Goal: Transaction & Acquisition: Purchase product/service

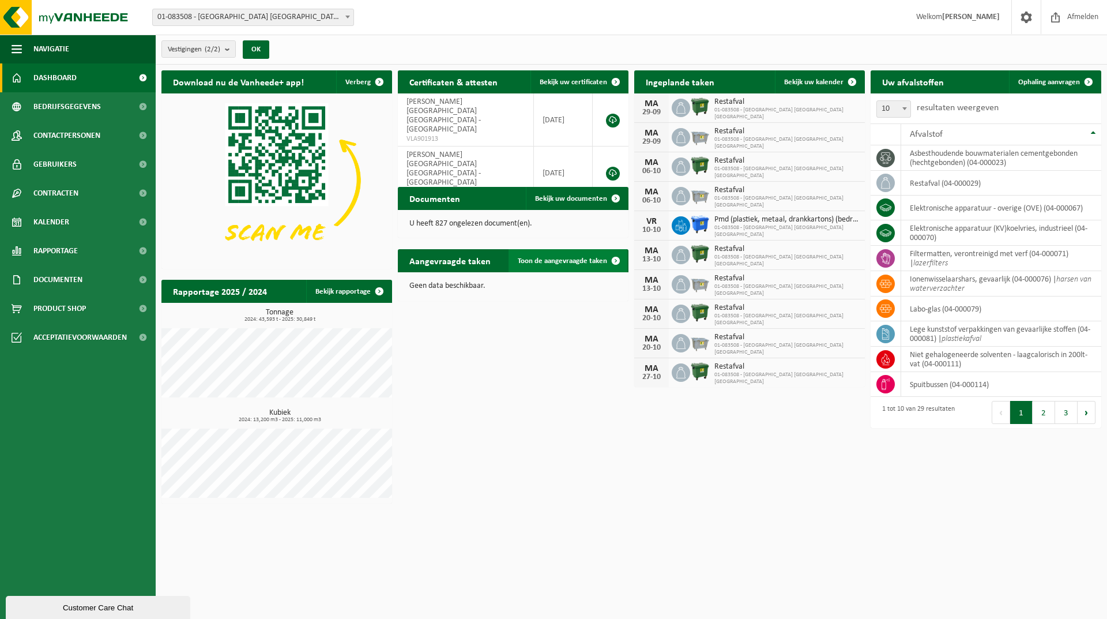
click at [528, 258] on span "Toon de aangevraagde taken" at bounding box center [562, 260] width 89 height 7
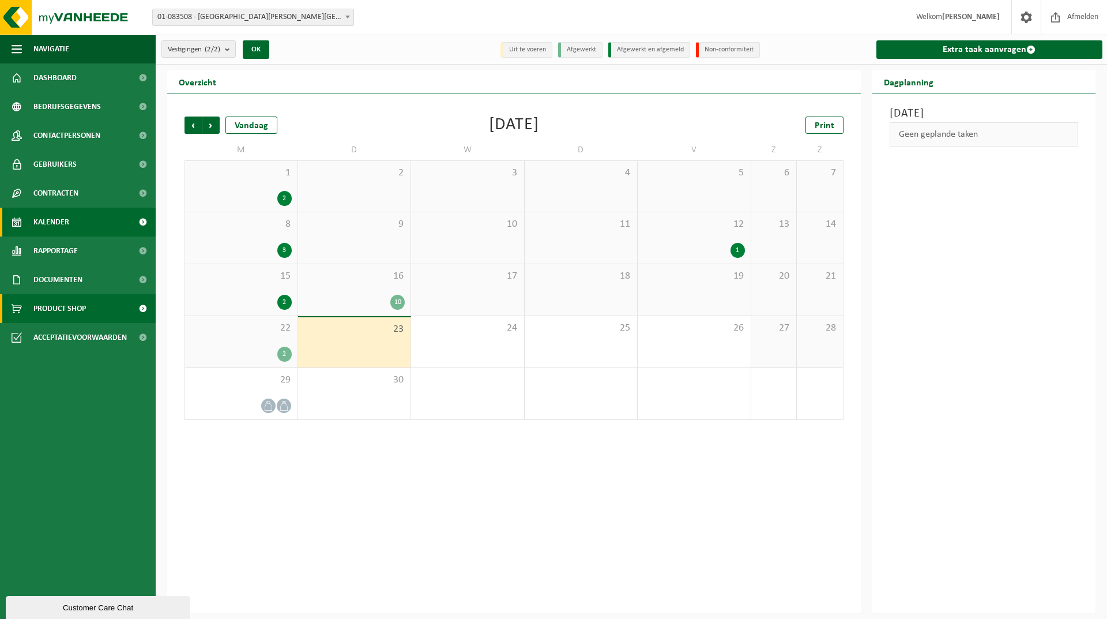
click at [76, 307] on span "Product Shop" at bounding box center [59, 308] width 52 height 29
click at [141, 307] on span at bounding box center [143, 308] width 26 height 29
click at [146, 77] on span at bounding box center [143, 77] width 26 height 29
click at [15, 43] on span "button" at bounding box center [17, 49] width 10 height 29
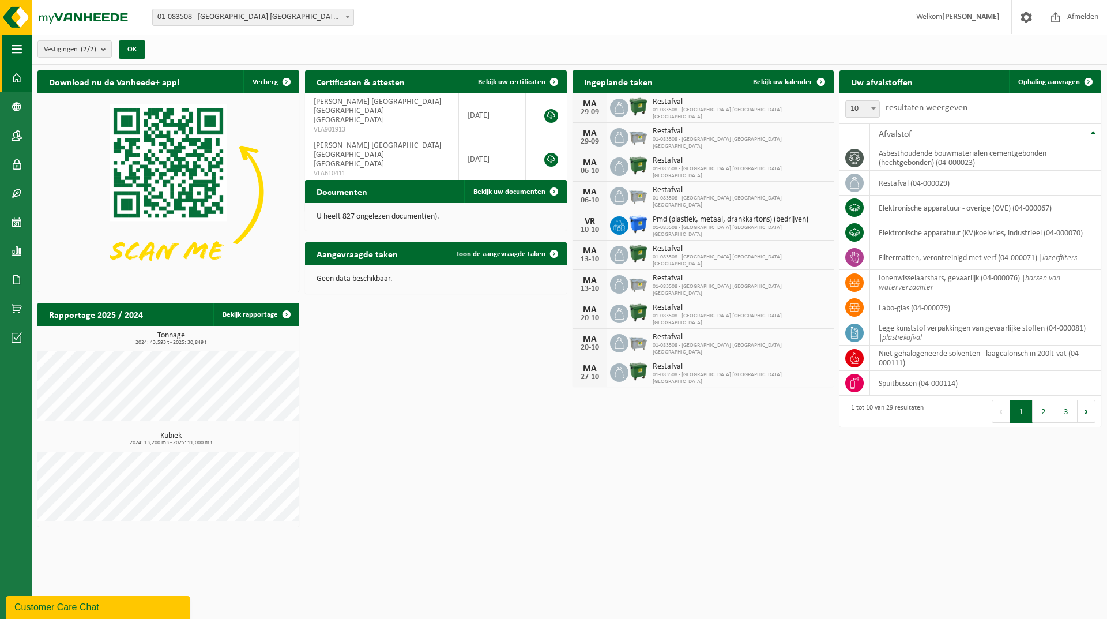
click at [14, 52] on span "button" at bounding box center [17, 49] width 10 height 29
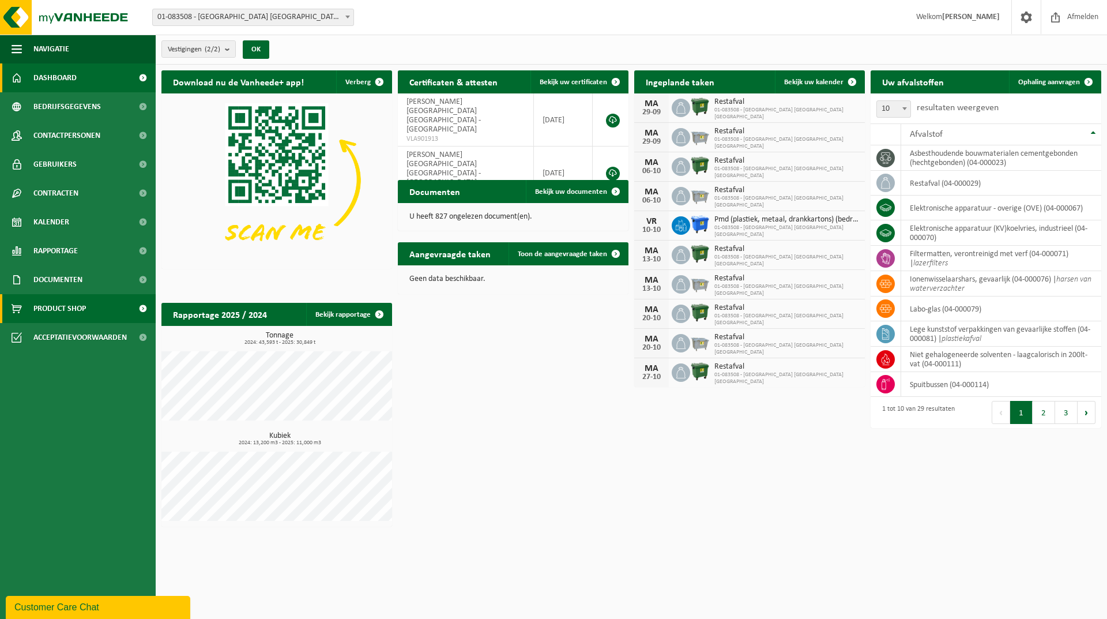
click at [41, 310] on span "Product Shop" at bounding box center [59, 308] width 52 height 29
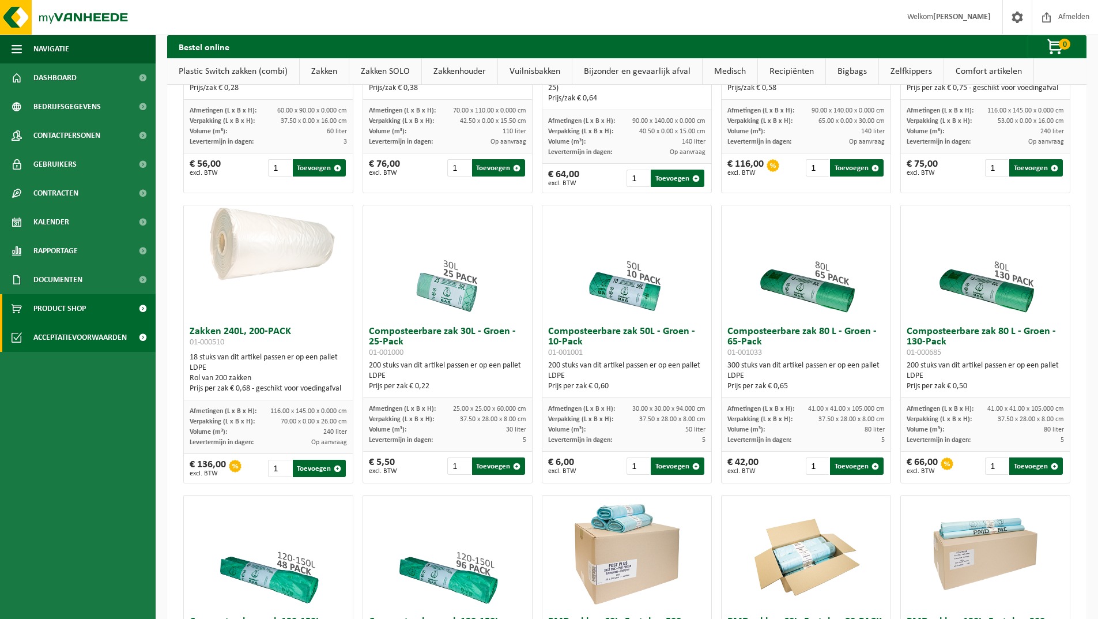
scroll to position [807, 0]
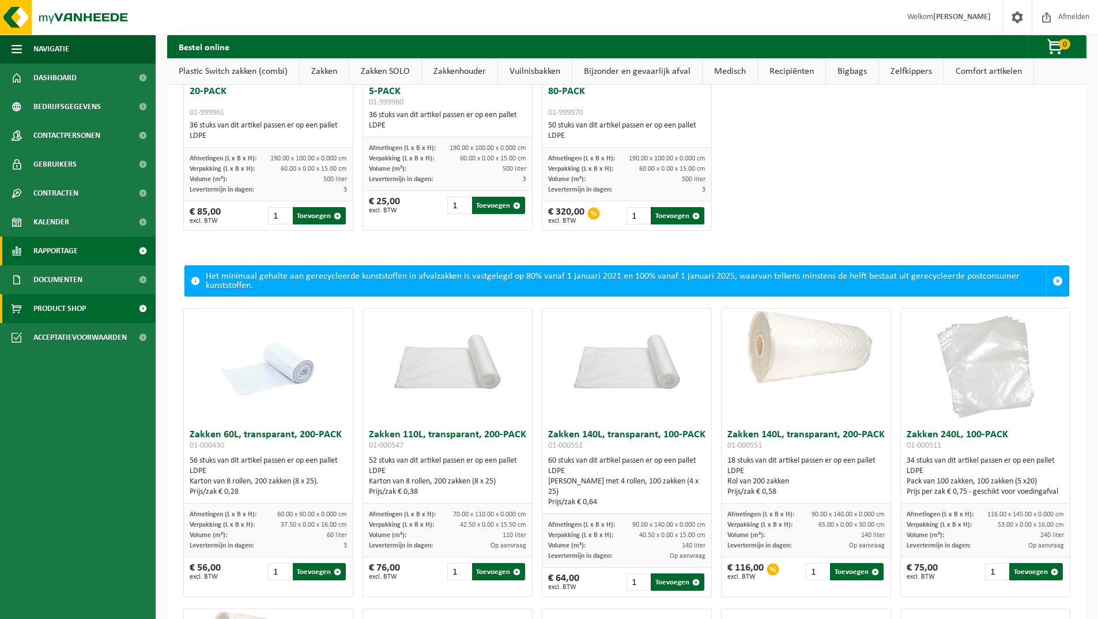
click at [57, 251] on span "Rapportage" at bounding box center [55, 250] width 44 height 29
click at [138, 247] on span at bounding box center [143, 250] width 26 height 29
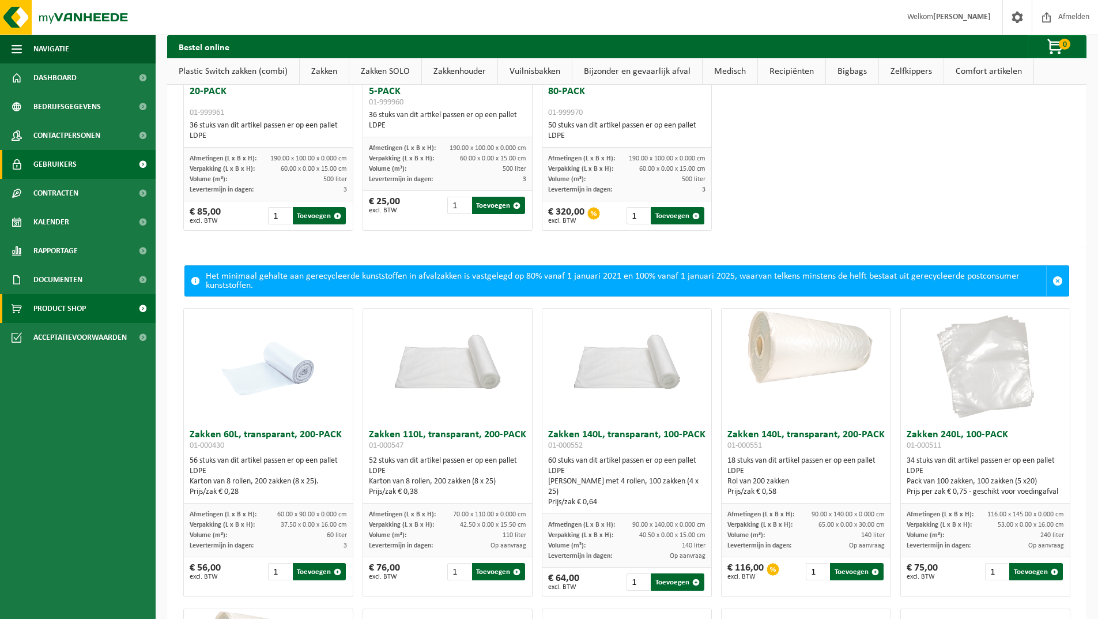
click at [54, 163] on span "Gebruikers" at bounding box center [54, 164] width 43 height 29
click at [140, 191] on span at bounding box center [143, 193] width 26 height 29
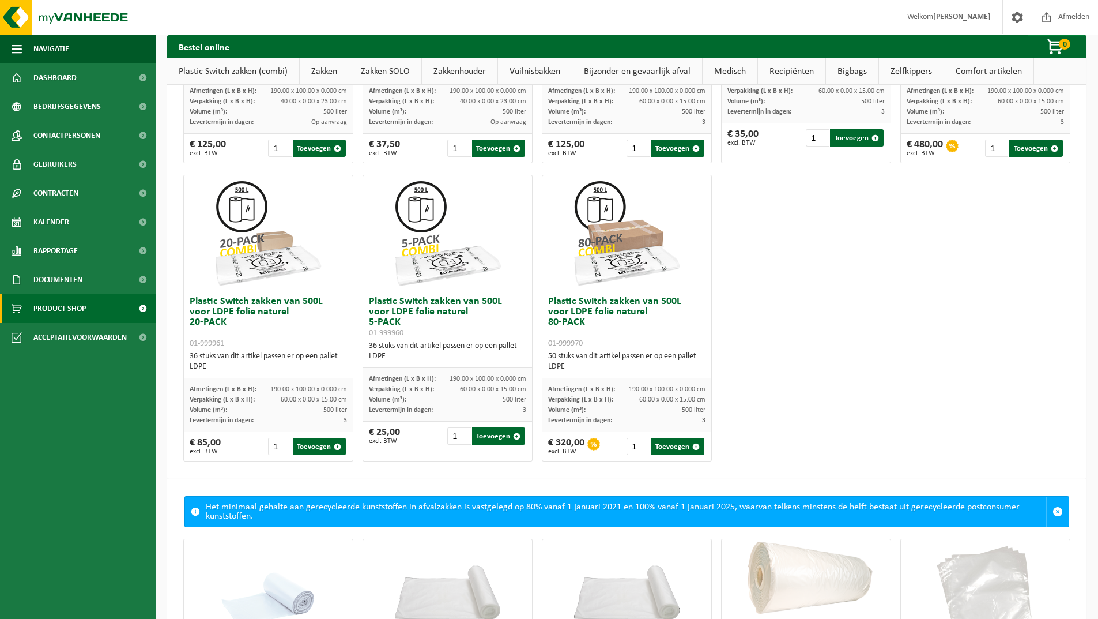
scroll to position [231, 0]
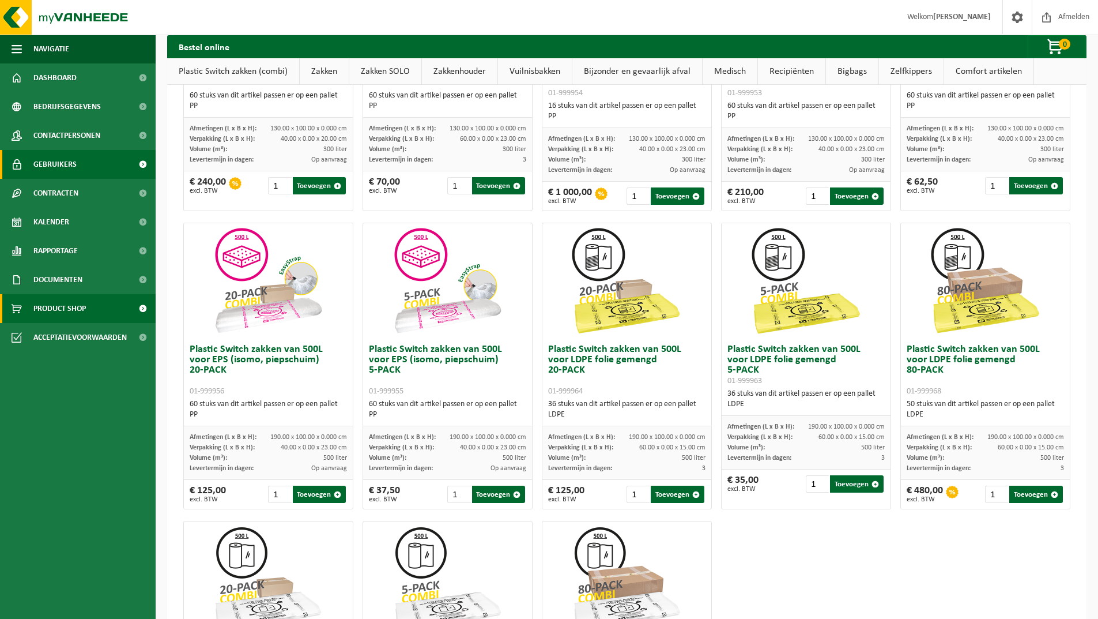
click at [73, 161] on span "Gebruikers" at bounding box center [54, 164] width 43 height 29
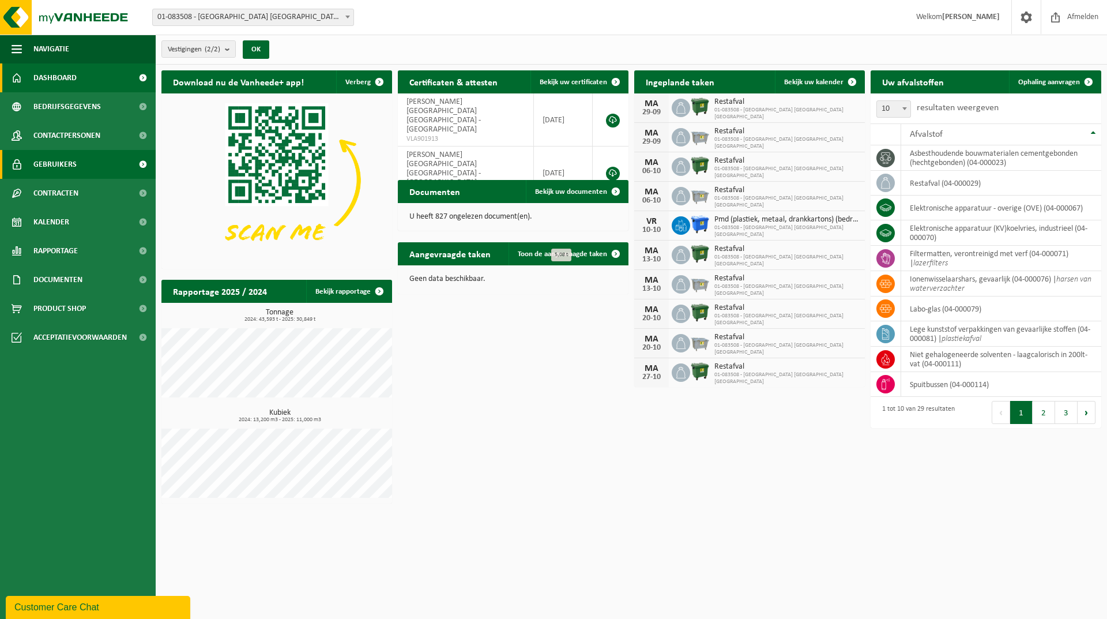
click at [52, 162] on span "Gebruikers" at bounding box center [54, 164] width 43 height 29
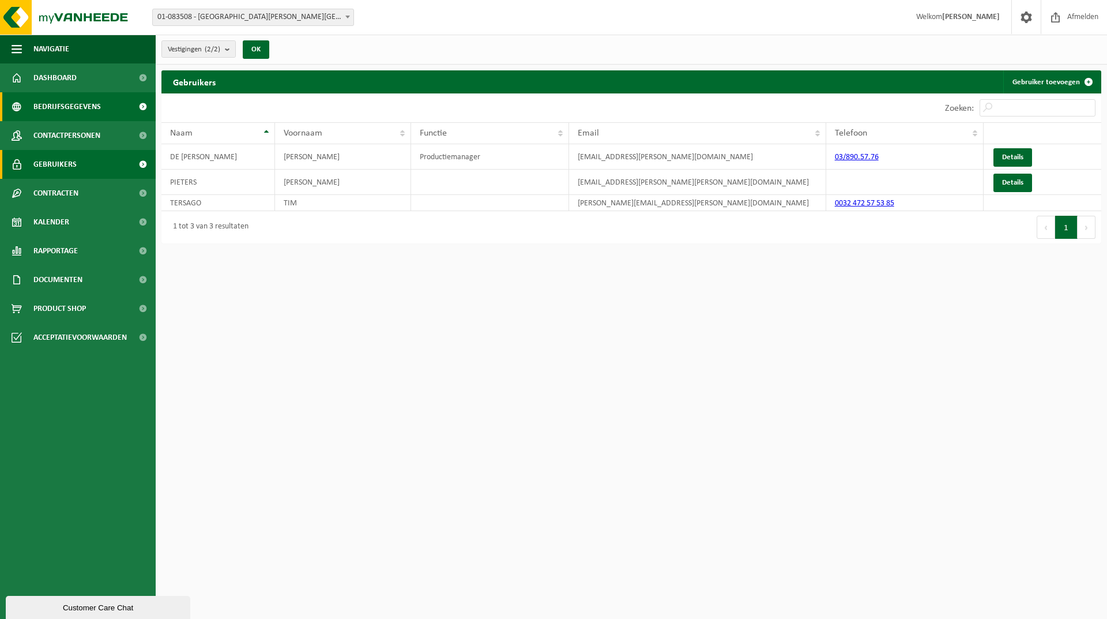
drag, startPoint x: 1002, startPoint y: 206, endPoint x: 55, endPoint y: 106, distance: 952.6
click at [1002, 206] on td at bounding box center [1043, 203] width 118 height 16
click at [820, 372] on html "Vestiging: 01-083508 - CLAYTON BELGIUM NV - BORNEM 10-834599 - CLAYTON/LBC ANTW…" at bounding box center [553, 309] width 1107 height 619
click at [143, 107] on span at bounding box center [143, 106] width 26 height 29
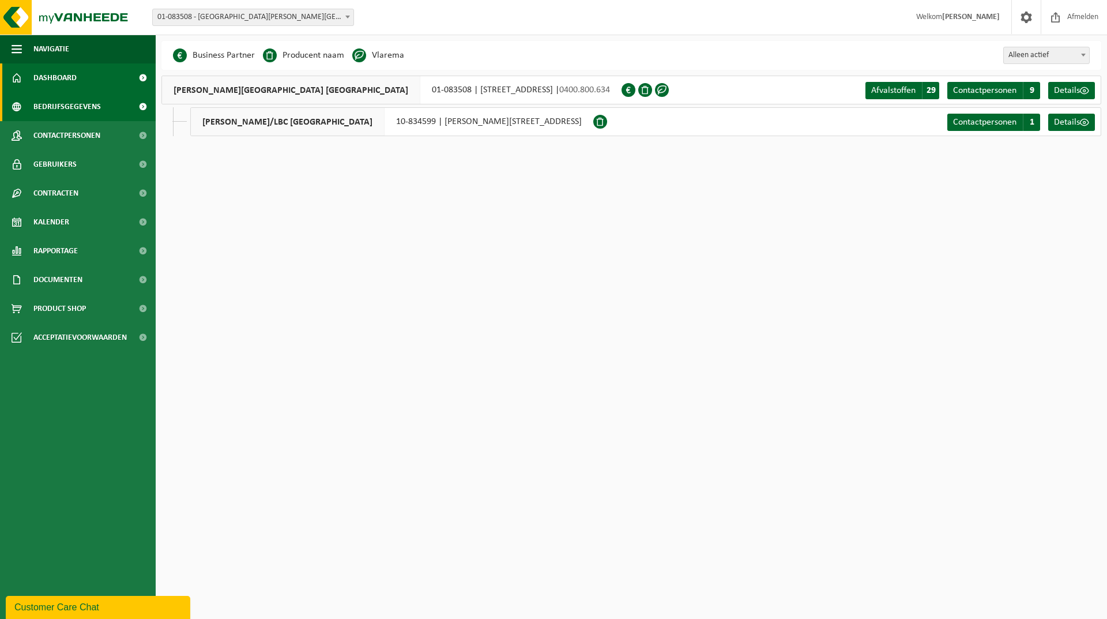
click at [54, 74] on span "Dashboard" at bounding box center [54, 77] width 43 height 29
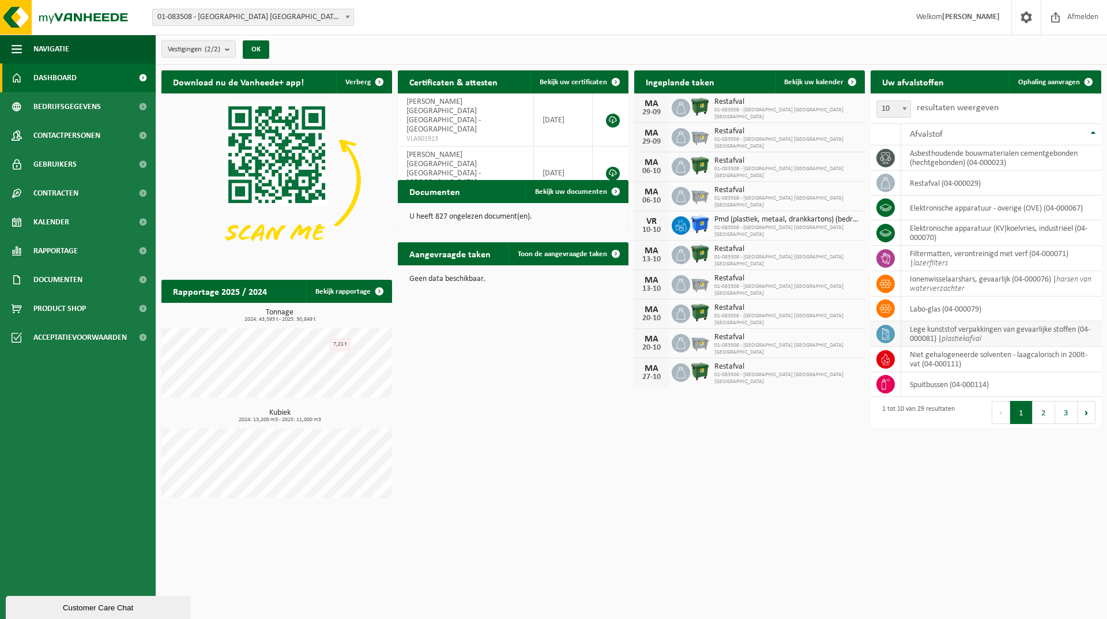
click at [884, 336] on icon at bounding box center [886, 334] width 12 height 12
click at [970, 337] on icon "plastiekafval" at bounding box center [961, 338] width 40 height 9
click at [1067, 81] on span "Ophaling aanvragen" at bounding box center [1049, 81] width 62 height 7
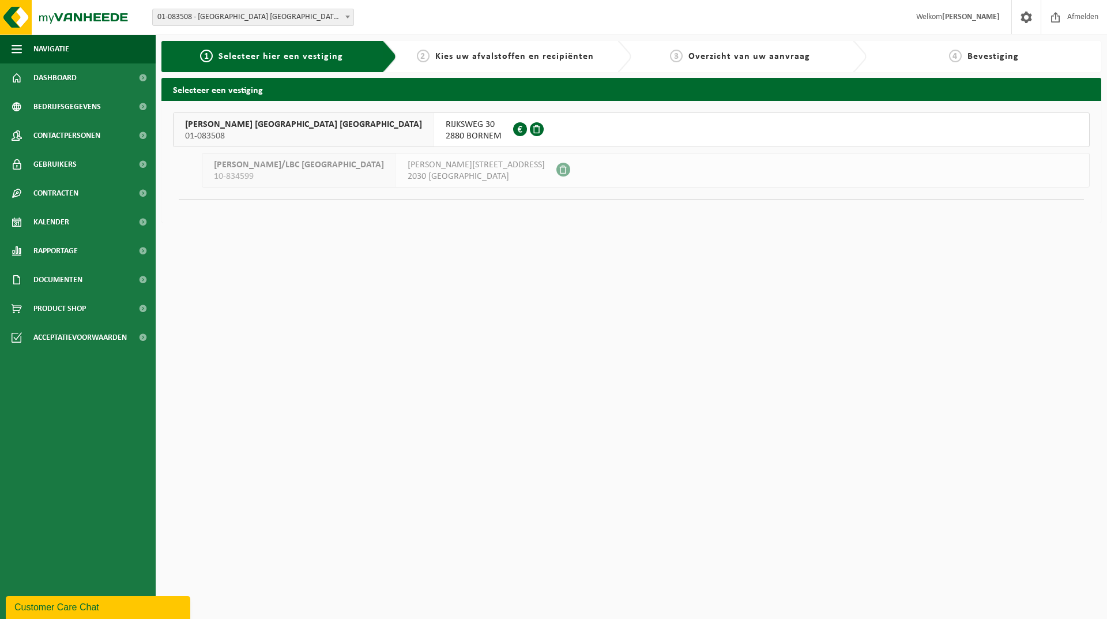
click at [242, 125] on span "[PERSON_NAME] [GEOGRAPHIC_DATA] [GEOGRAPHIC_DATA]" at bounding box center [303, 125] width 237 height 12
click at [217, 126] on span "[PERSON_NAME] [GEOGRAPHIC_DATA] [GEOGRAPHIC_DATA]" at bounding box center [303, 125] width 237 height 12
click at [446, 128] on span "RIJKSWEG 30" at bounding box center [474, 125] width 56 height 12
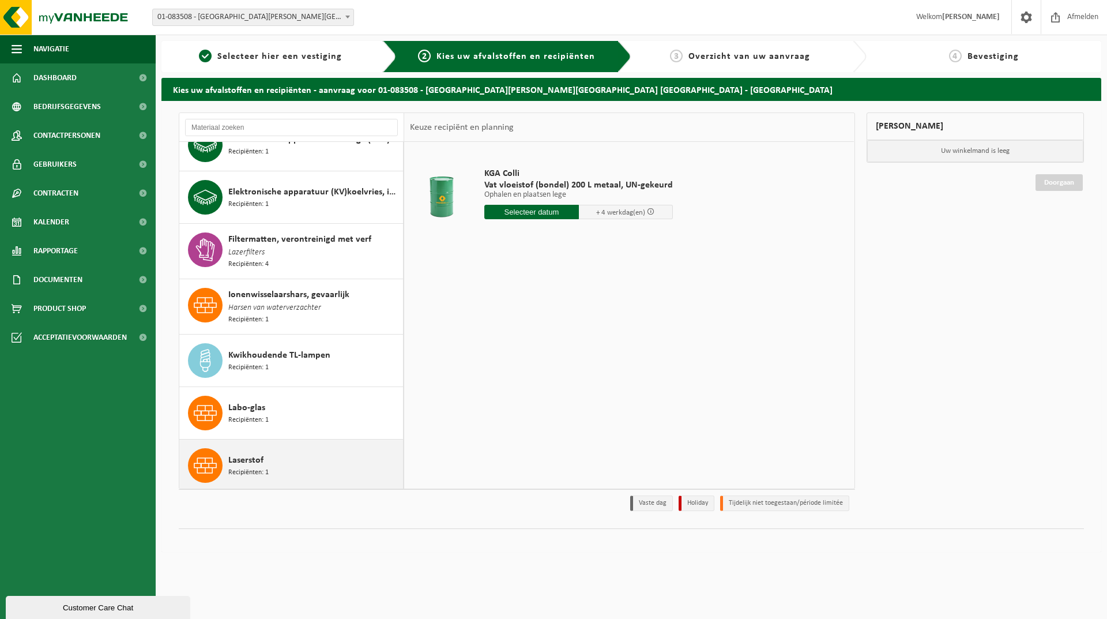
scroll to position [346, 0]
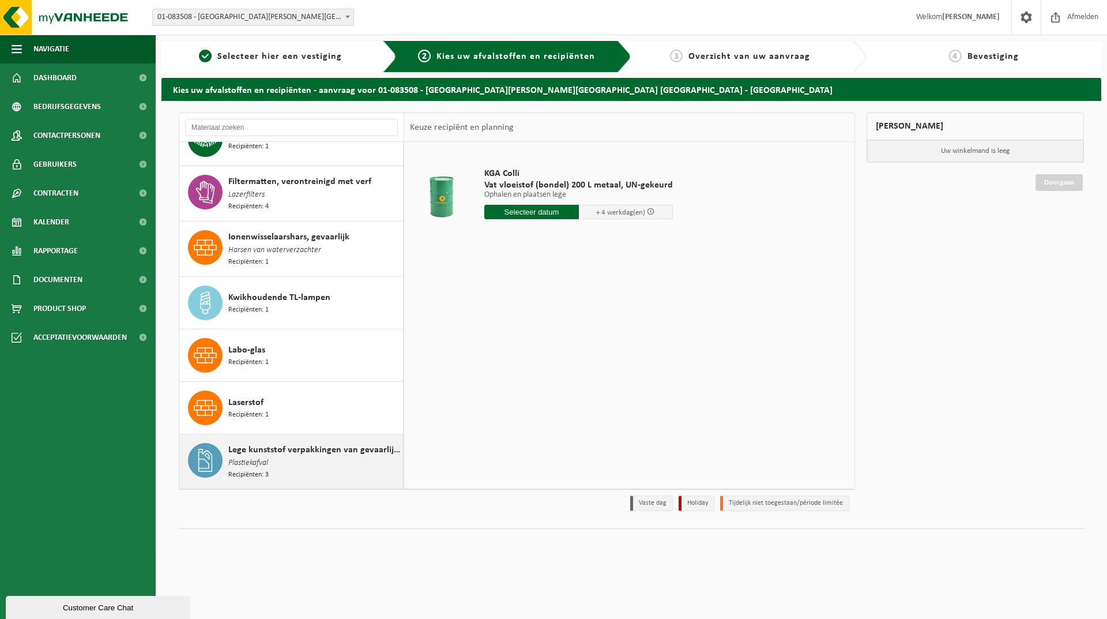
click at [318, 451] on div "Lege kunststof verpakkingen van gevaarlijke stoffen Plastiekafval Recipiënten: 3" at bounding box center [314, 461] width 172 height 37
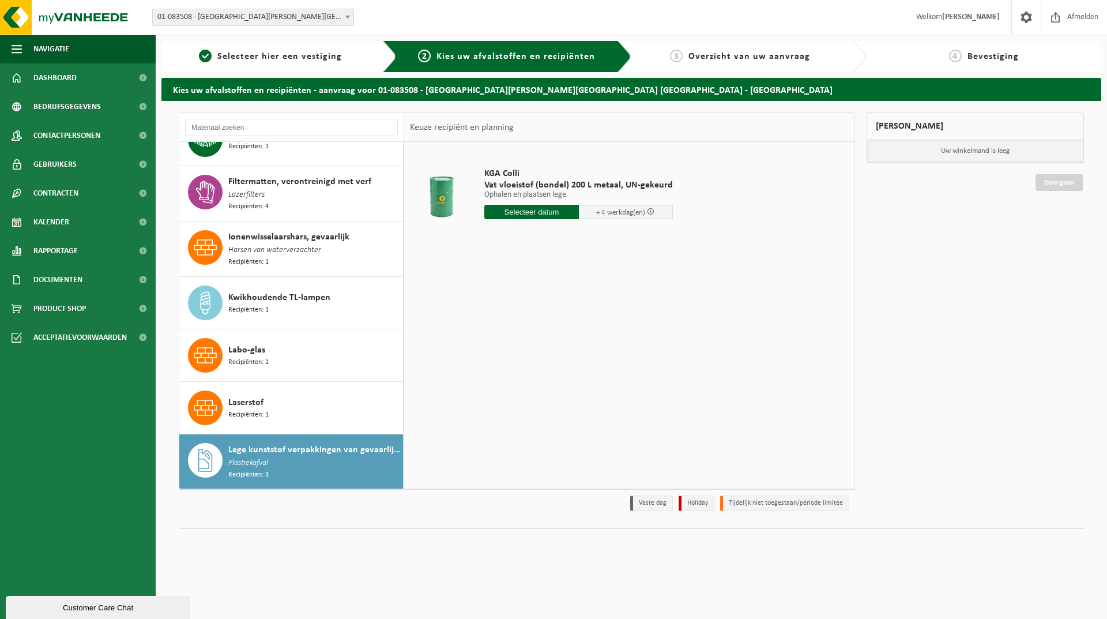
scroll to position [633, 0]
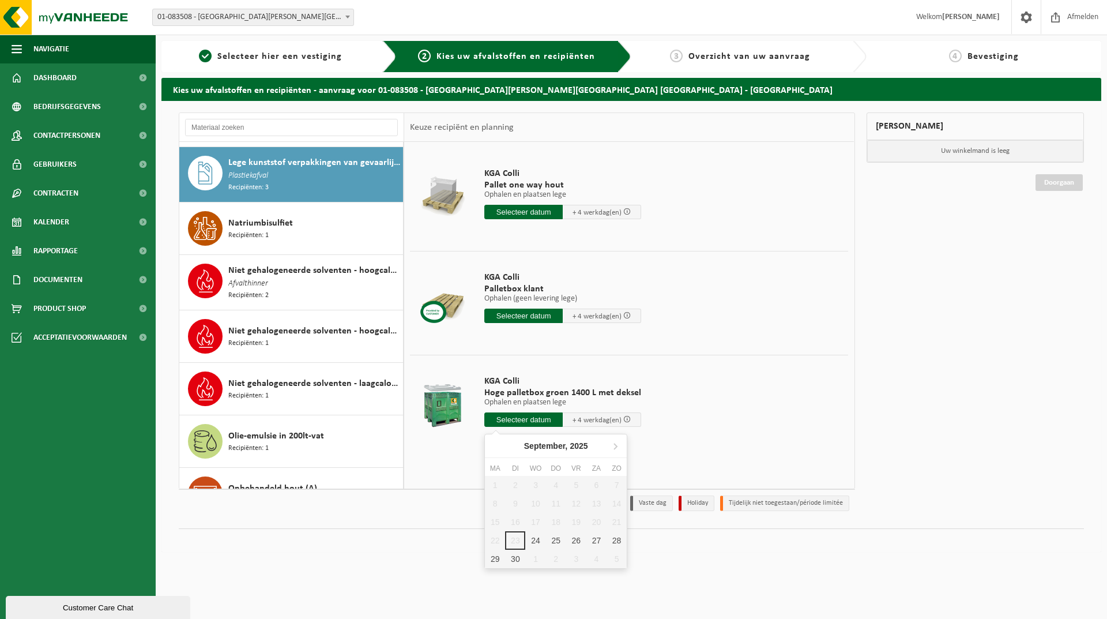
click at [530, 416] on input "text" at bounding box center [523, 419] width 78 height 14
click at [538, 540] on div "24" at bounding box center [535, 540] width 20 height 18
type input "Van 2025-09-24"
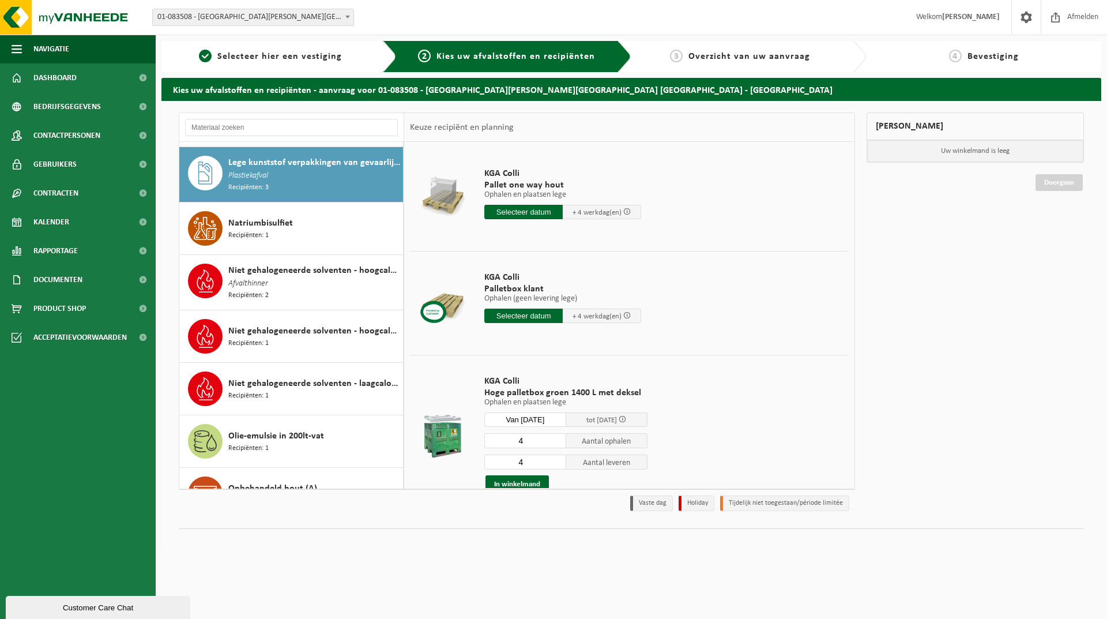
scroll to position [58, 0]
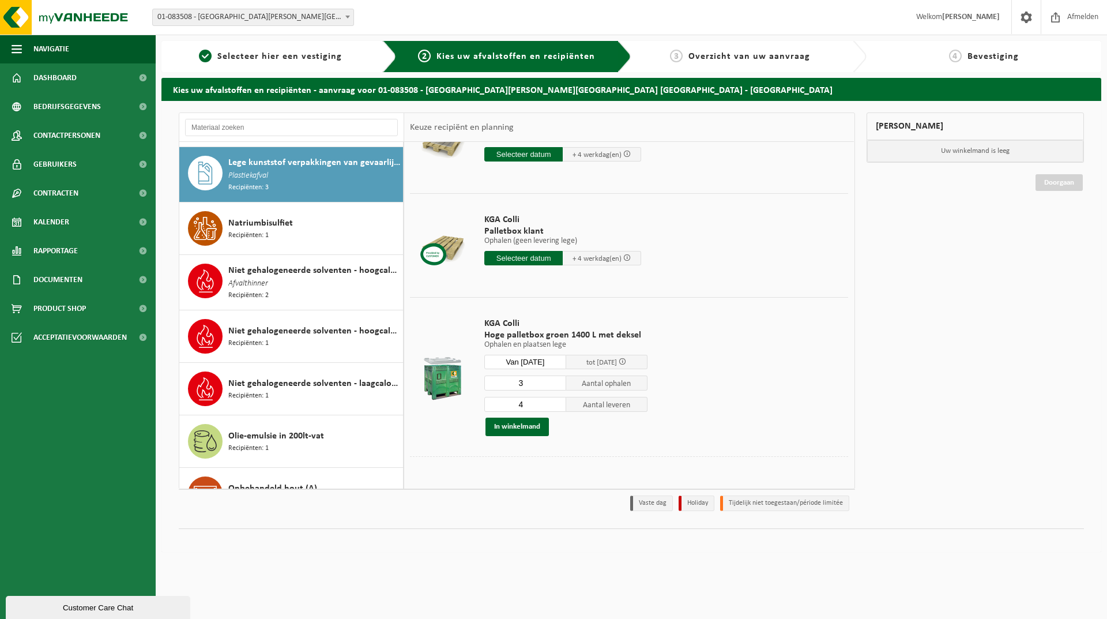
click at [553, 385] on input "3" at bounding box center [525, 382] width 82 height 15
click at [553, 385] on input "2" at bounding box center [525, 382] width 82 height 15
type input "1"
click at [553, 385] on input "1" at bounding box center [525, 382] width 82 height 15
type input "3"
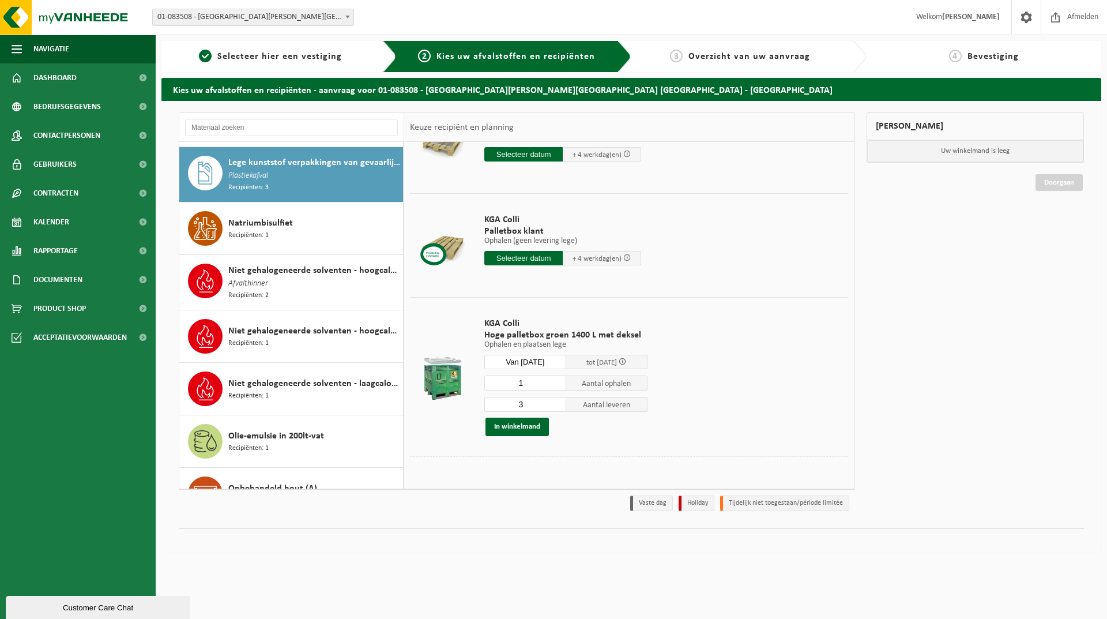
click at [554, 406] on input "3" at bounding box center [525, 404] width 82 height 15
click at [553, 388] on input "1" at bounding box center [525, 382] width 82 height 15
type input "0"
click at [555, 385] on input "0" at bounding box center [525, 382] width 82 height 15
type input "4"
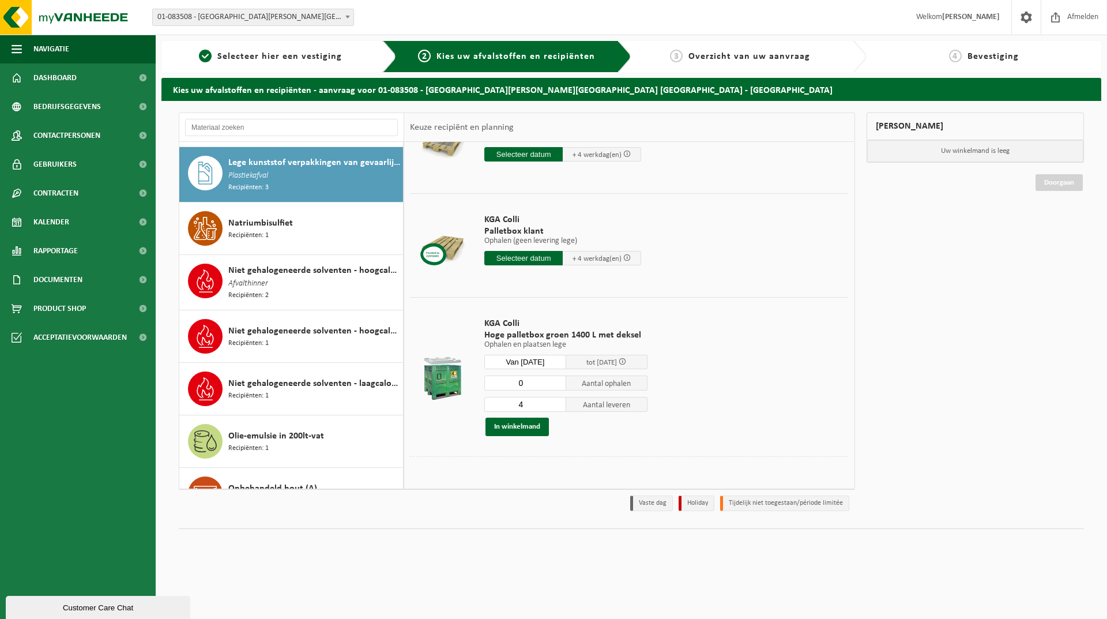
click at [553, 400] on input "4" at bounding box center [525, 404] width 82 height 15
click at [642, 582] on html "Vestiging: 01-083508 - CLAYTON BELGIUM NV - BORNEM 10-834599 - CLAYTON/LBC ANTW…" at bounding box center [553, 309] width 1107 height 619
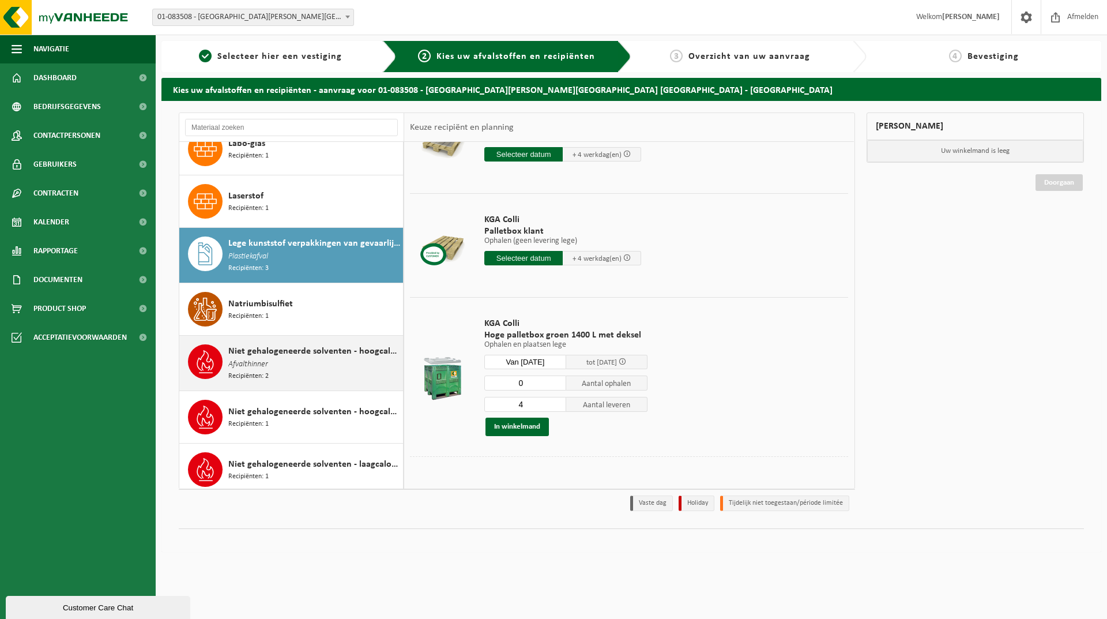
scroll to position [495, 0]
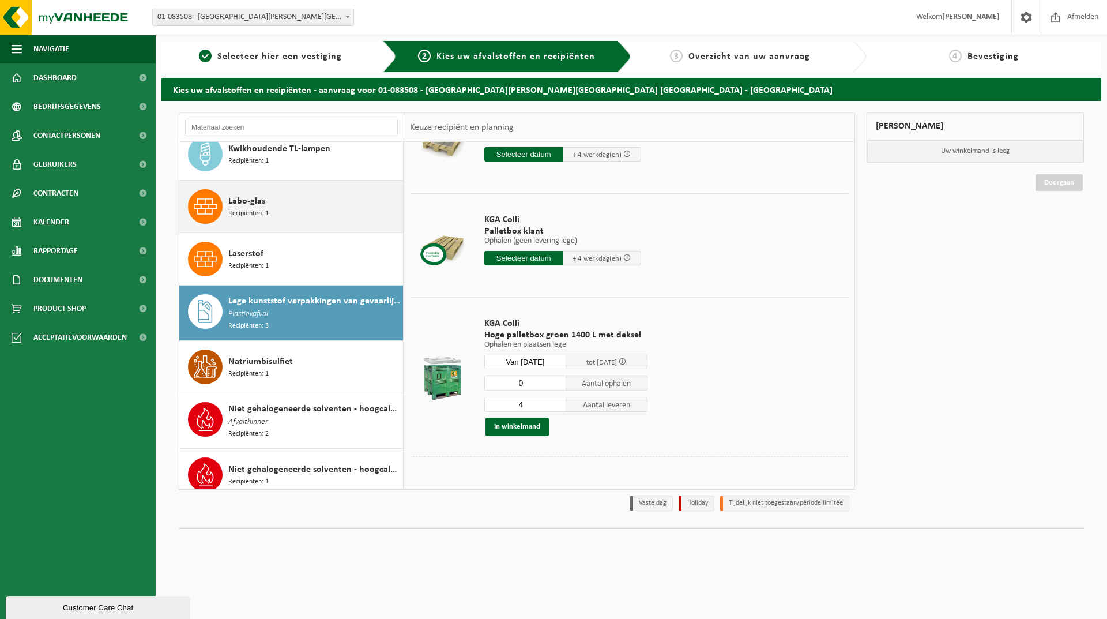
drag, startPoint x: 244, startPoint y: 197, endPoint x: 323, endPoint y: 213, distance: 80.6
click at [322, 213] on div "Labo-glas Recipiënten: 1" at bounding box center [314, 206] width 172 height 35
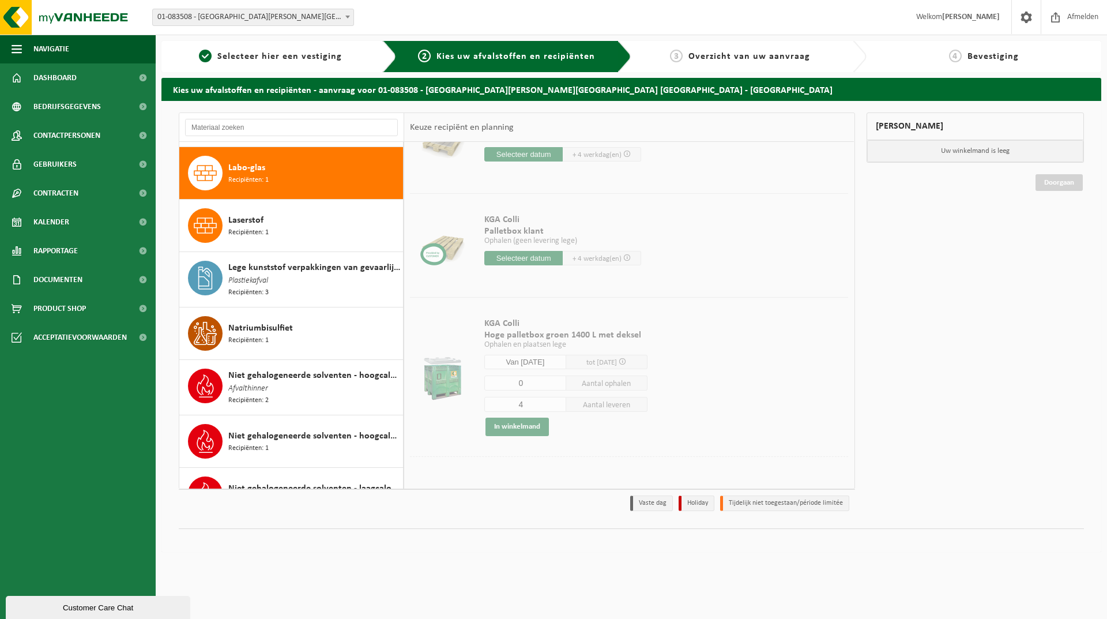
scroll to position [0, 0]
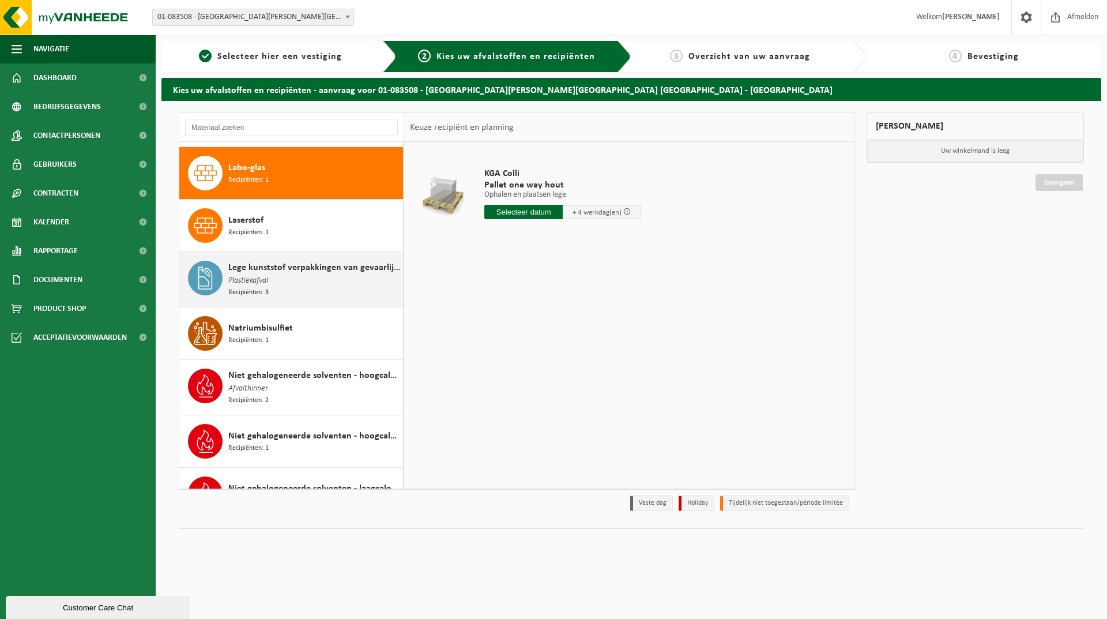
click at [305, 284] on div "Lege kunststof verpakkingen van gevaarlijke stoffen Plastiekafval Recipiënten: 3" at bounding box center [314, 279] width 172 height 37
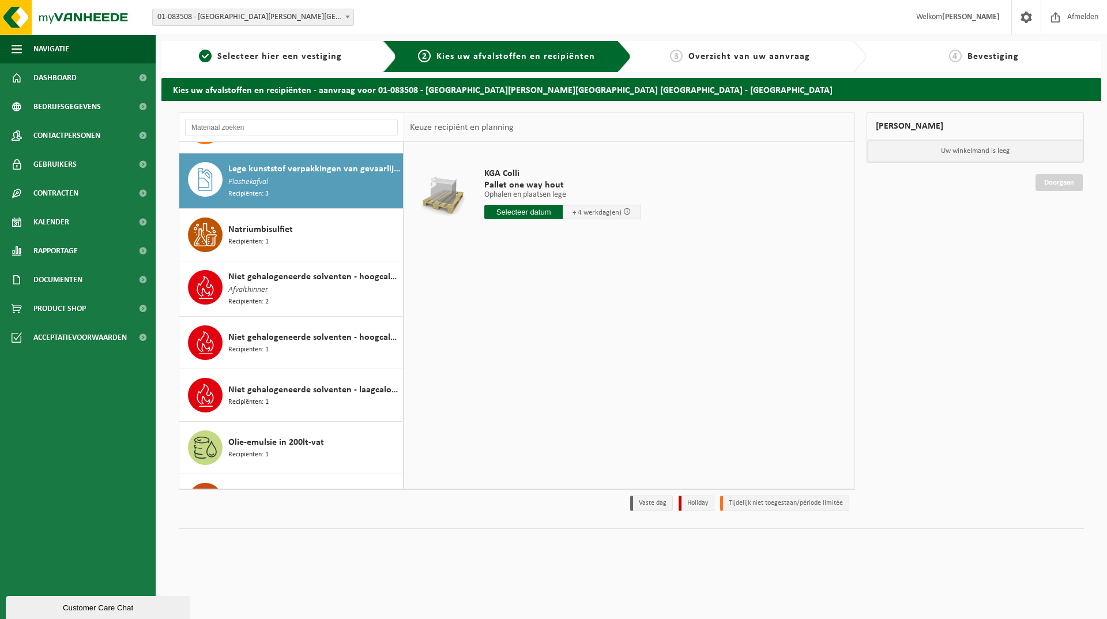
scroll to position [633, 0]
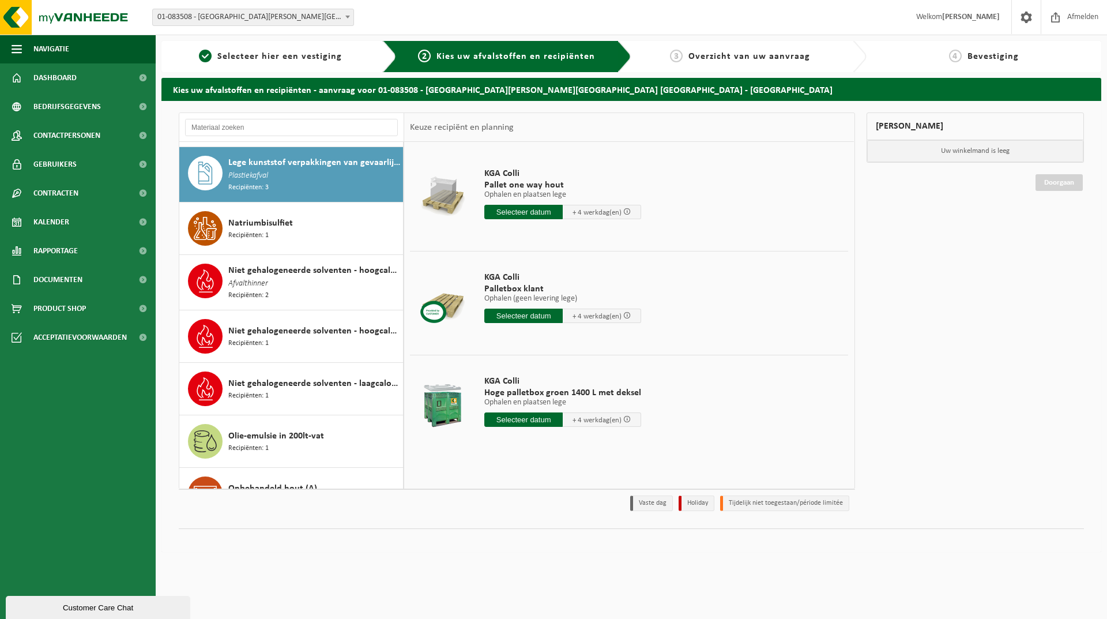
click at [523, 421] on input "text" at bounding box center [523, 419] width 78 height 14
click at [532, 543] on div "24" at bounding box center [535, 540] width 20 height 18
type input "Van 2025-09-24"
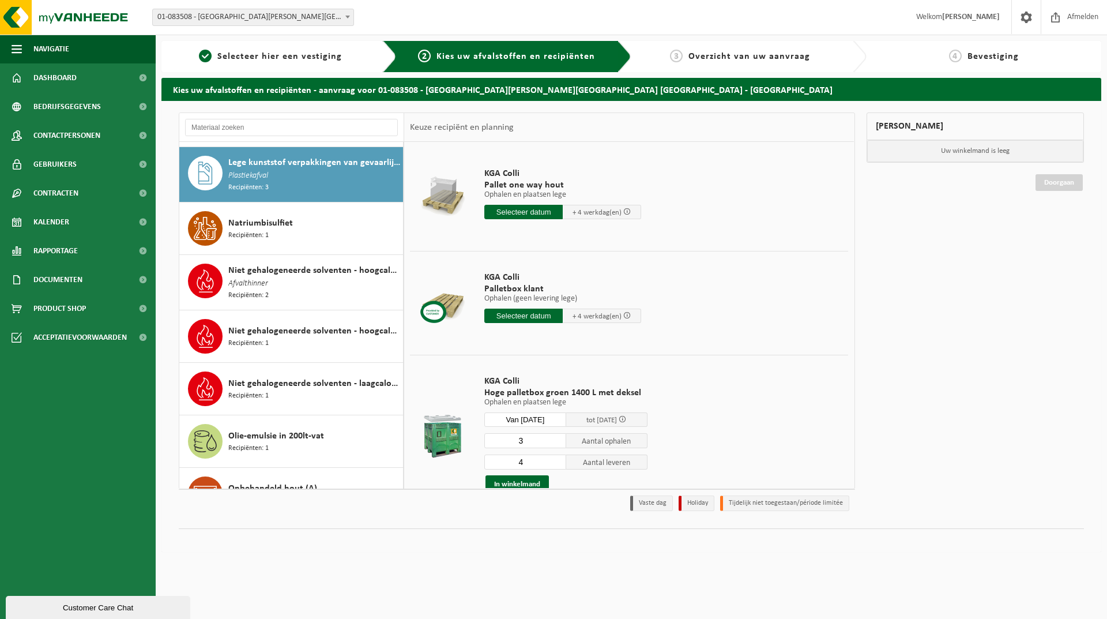
click at [553, 441] on input "3" at bounding box center [525, 440] width 82 height 15
click at [553, 441] on input "2" at bounding box center [525, 440] width 82 height 15
click at [553, 441] on input "1" at bounding box center [525, 440] width 82 height 15
type input "0"
click at [553, 442] on input "0" at bounding box center [525, 440] width 82 height 15
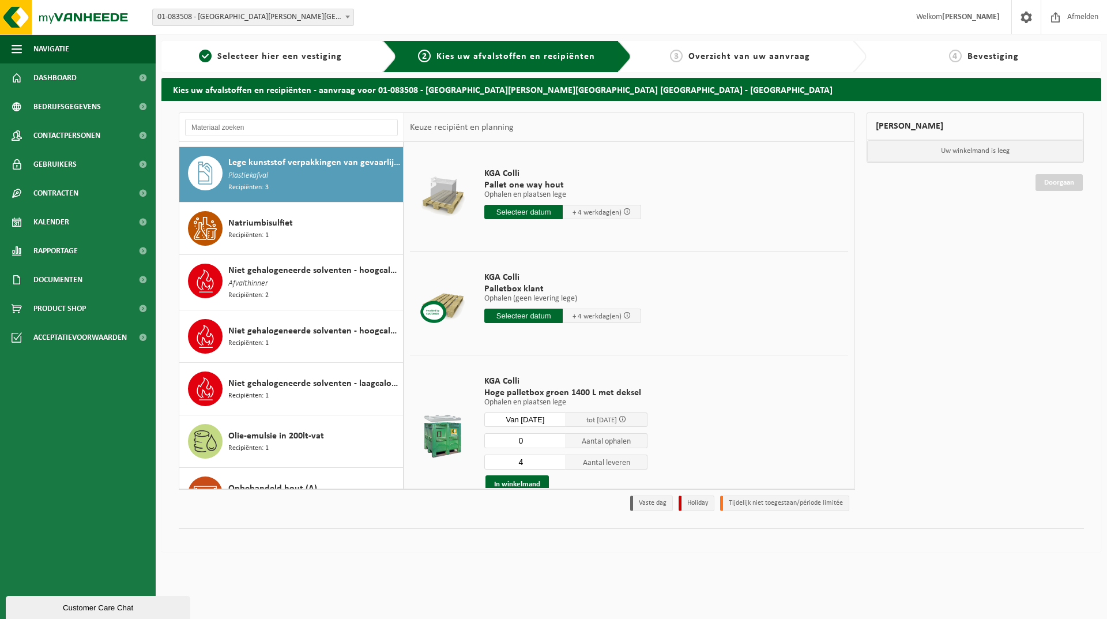
scroll to position [58, 0]
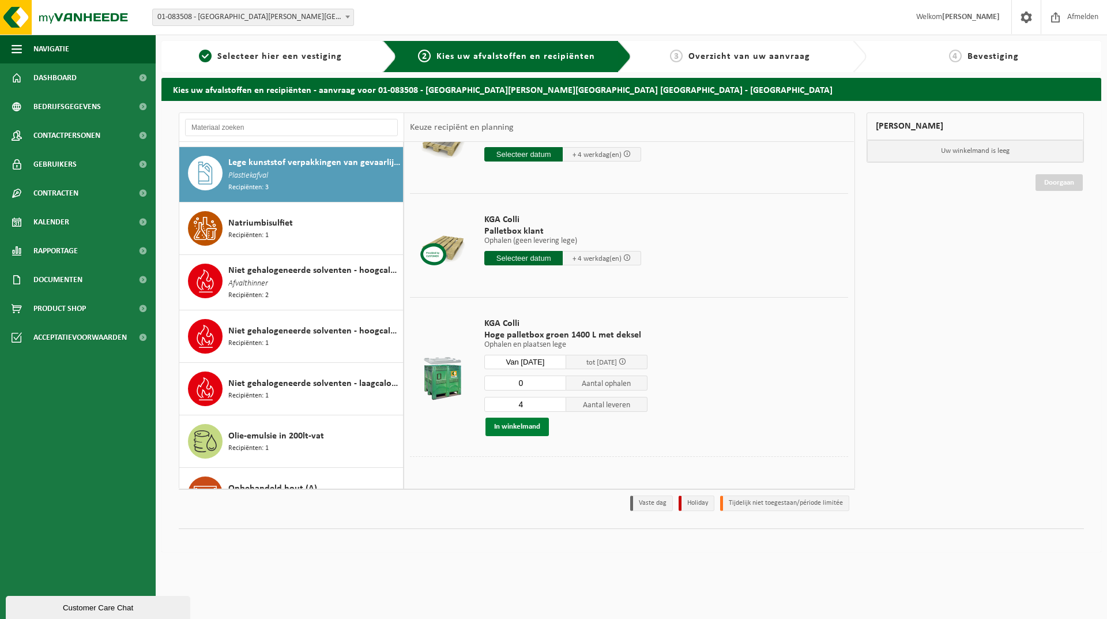
click at [514, 427] on button "In winkelmand" at bounding box center [516, 426] width 63 height 18
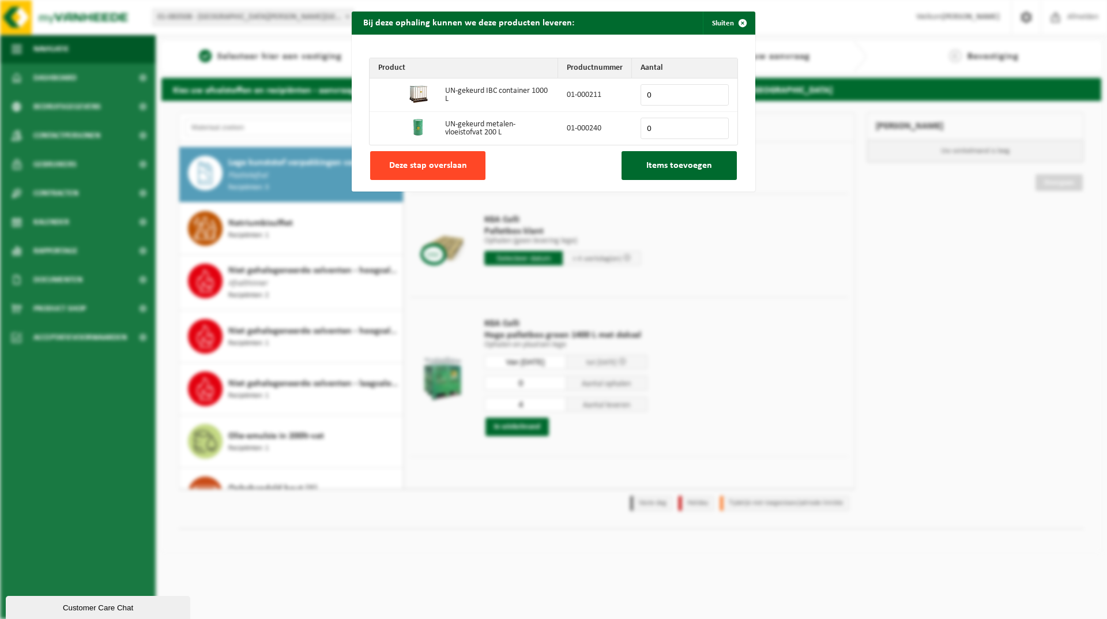
click at [398, 167] on span "Deze stap overslaan" at bounding box center [428, 165] width 78 height 9
click at [465, 164] on button "Deze stap overslaan" at bounding box center [427, 165] width 115 height 29
click at [407, 161] on span "Deze stap overslaan" at bounding box center [428, 165] width 78 height 9
click at [406, 163] on span "Deze stap overslaan" at bounding box center [428, 165] width 78 height 9
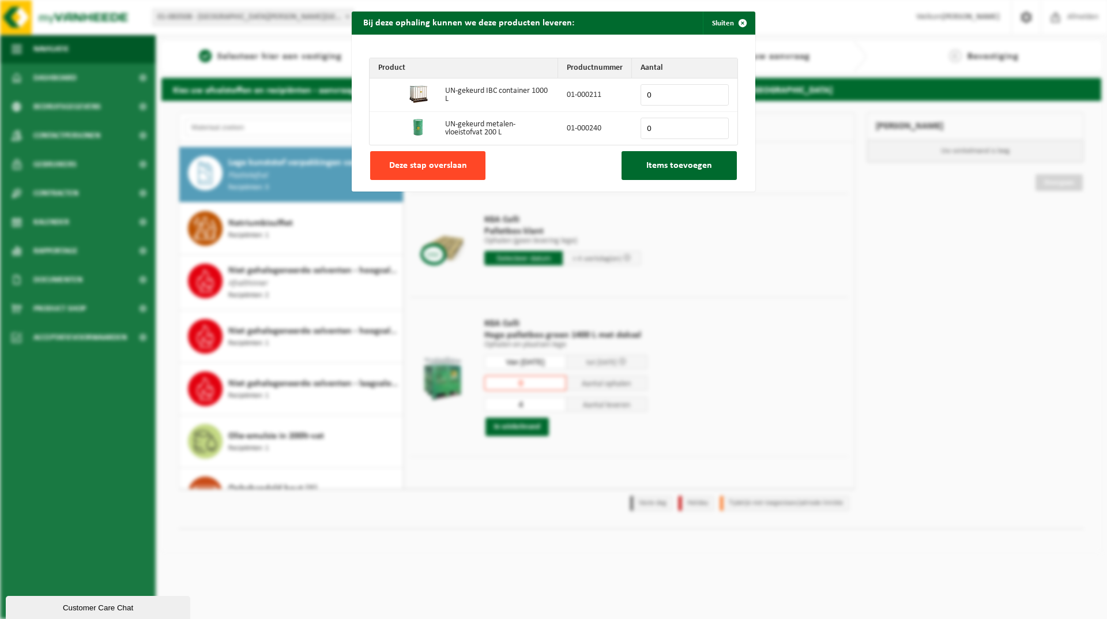
click at [406, 163] on span "Deze stap overslaan" at bounding box center [428, 165] width 78 height 9
click at [665, 92] on input "0" at bounding box center [685, 94] width 88 height 21
click at [713, 98] on input "0" at bounding box center [685, 94] width 88 height 21
click at [715, 93] on input "1" at bounding box center [685, 94] width 88 height 21
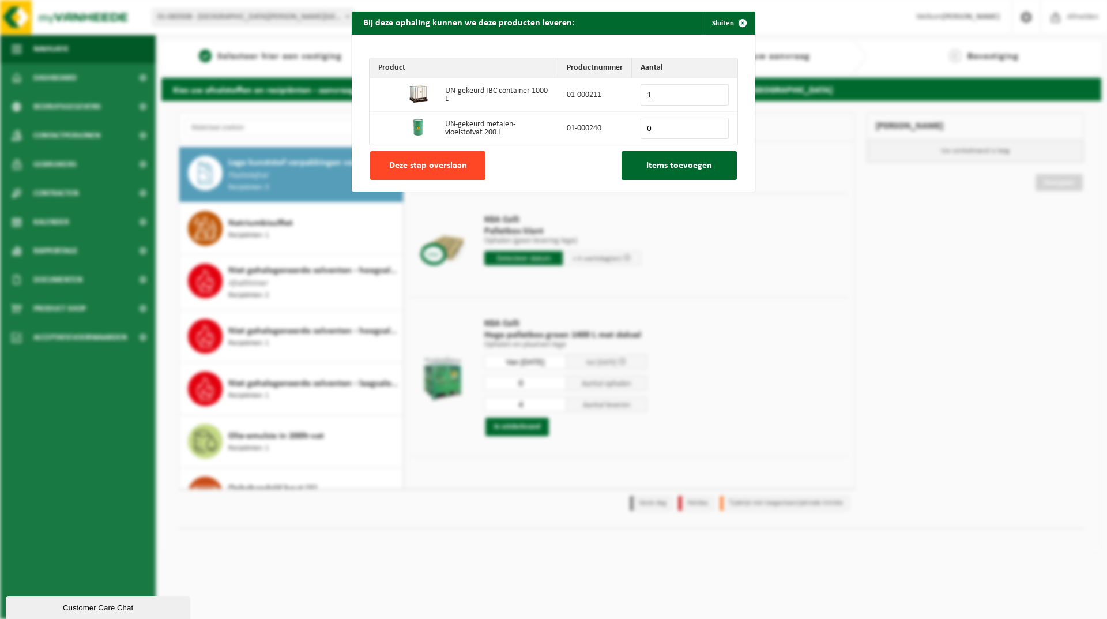
click at [430, 170] on span "Deze stap overslaan" at bounding box center [428, 165] width 78 height 9
type input "0"
click at [703, 20] on button "Sluiten" at bounding box center [728, 23] width 51 height 23
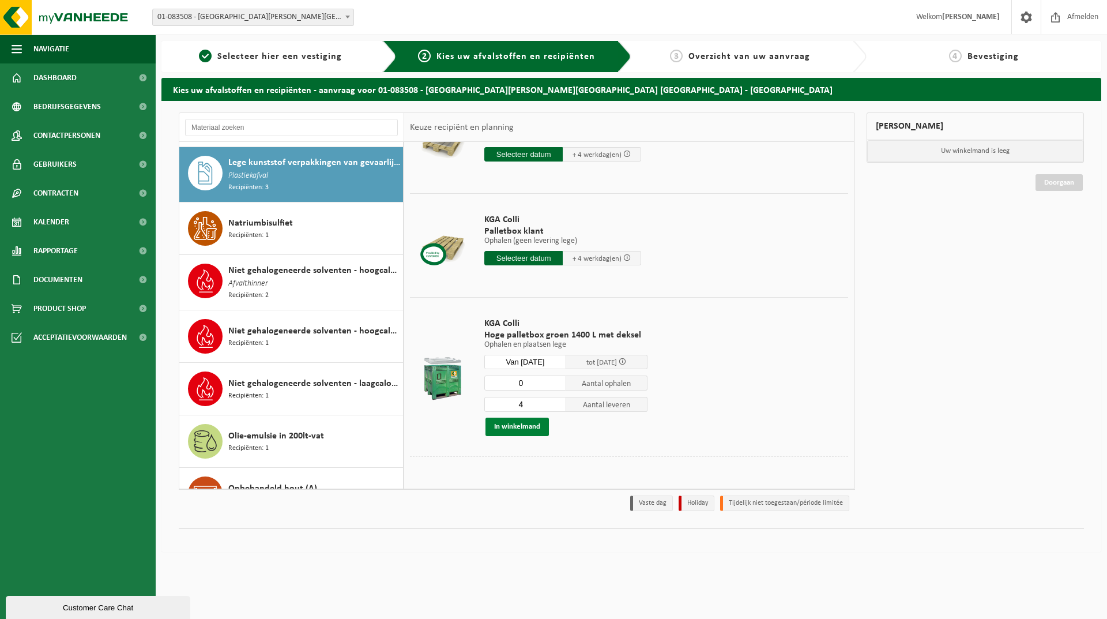
click at [506, 431] on button "In winkelmand" at bounding box center [516, 426] width 63 height 18
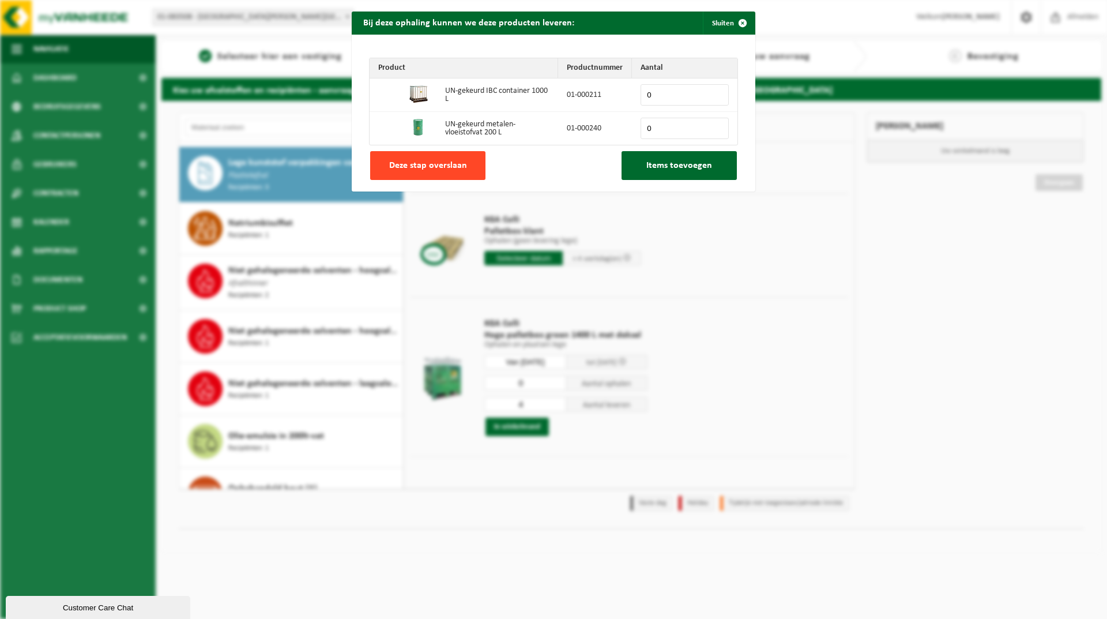
click at [431, 168] on span "Deze stap overslaan" at bounding box center [428, 165] width 78 height 9
click at [676, 164] on span "Items toevoegen" at bounding box center [679, 165] width 66 height 9
click at [702, 165] on span "Items toevoegen" at bounding box center [679, 165] width 66 height 9
click at [712, 16] on button "Sluiten" at bounding box center [728, 23] width 51 height 23
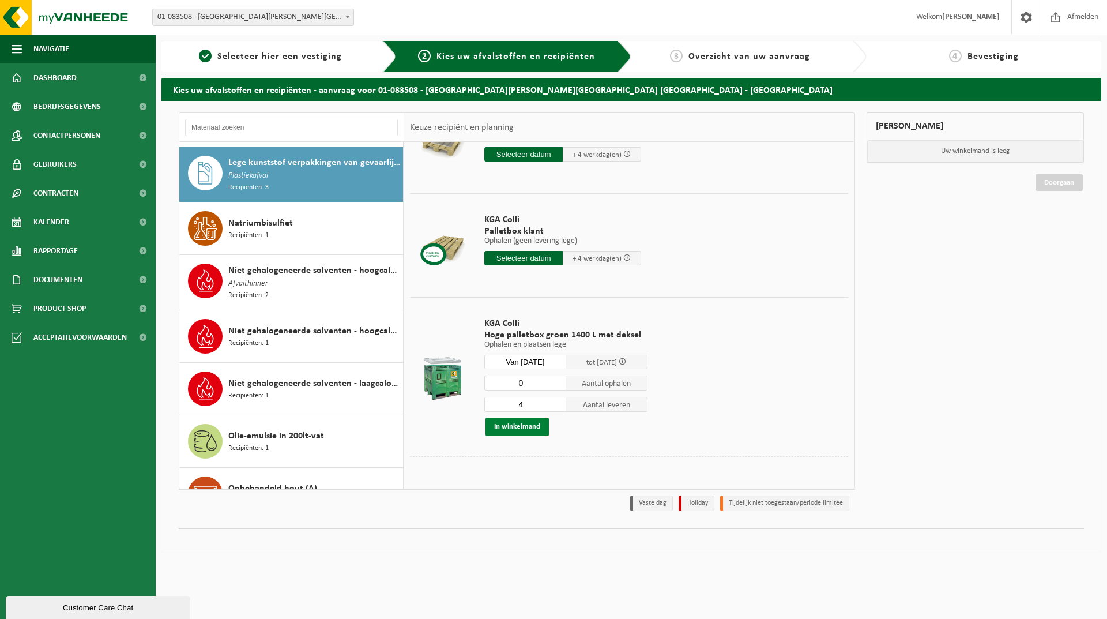
click at [510, 423] on button "In winkelmand" at bounding box center [516, 426] width 63 height 18
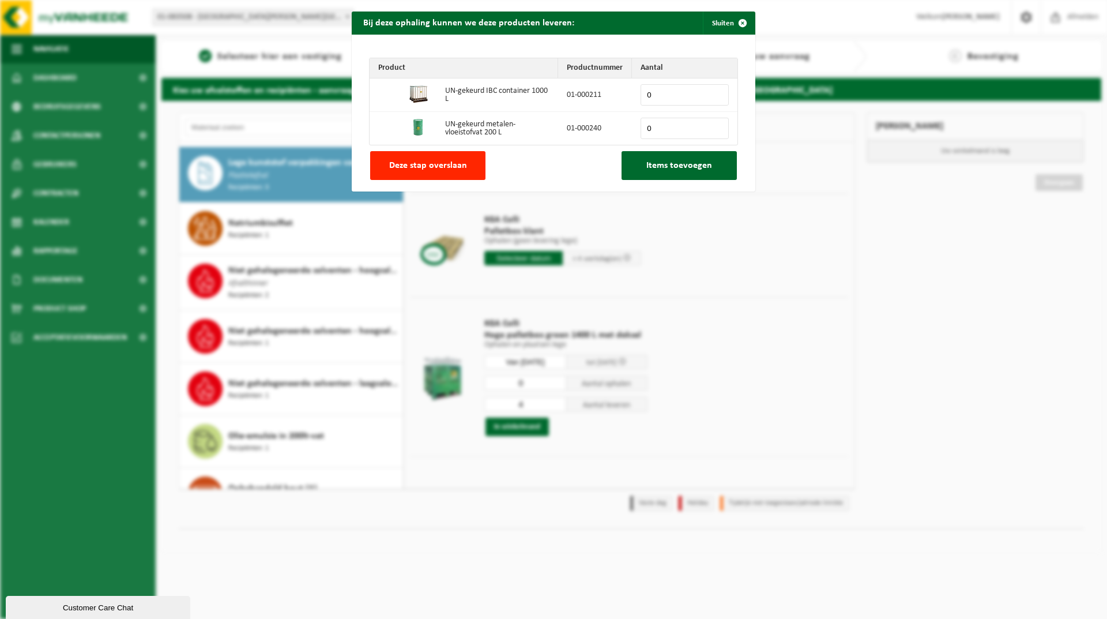
click at [656, 89] on input "0" at bounding box center [685, 94] width 88 height 21
type input "1"
click at [717, 91] on input "1" at bounding box center [685, 94] width 88 height 21
click at [699, 130] on input "0" at bounding box center [685, 128] width 88 height 21
type input "1"
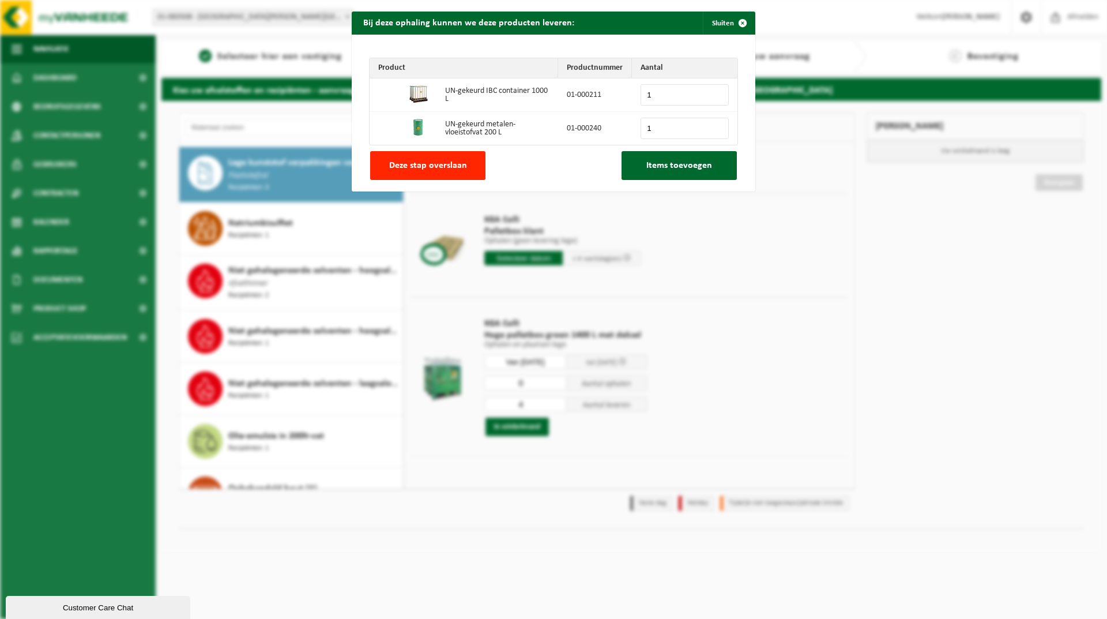
click at [713, 126] on input "1" at bounding box center [685, 128] width 88 height 21
click at [685, 163] on span "Items toevoegen" at bounding box center [679, 165] width 66 height 9
click at [425, 167] on span "Deze stap overslaan" at bounding box center [428, 165] width 78 height 9
type input "0"
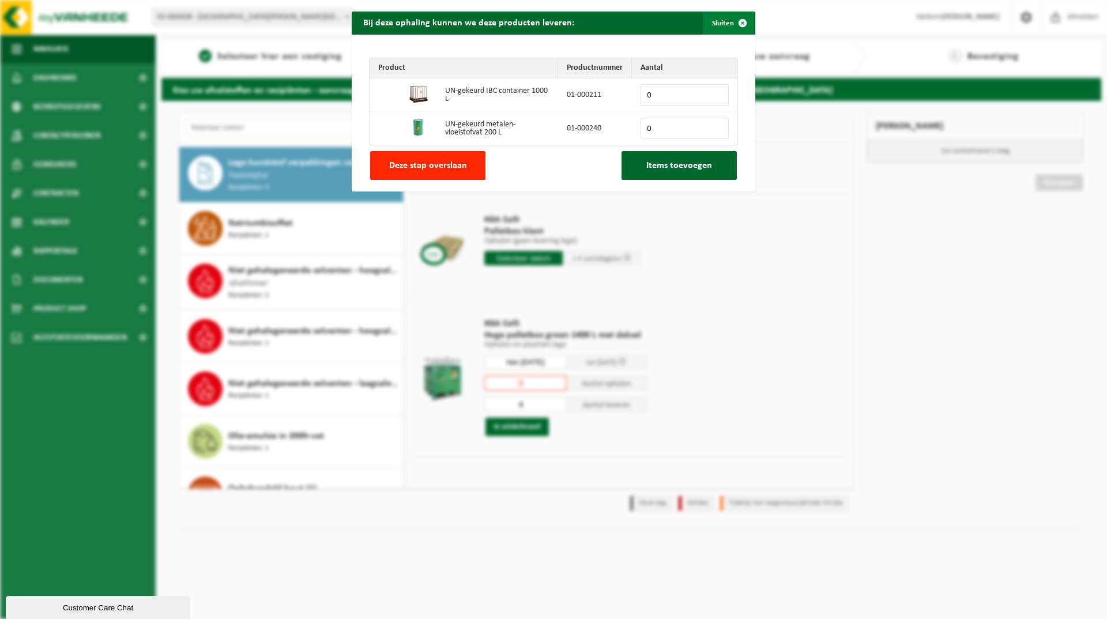
click at [712, 20] on button "Sluiten" at bounding box center [728, 23] width 51 height 23
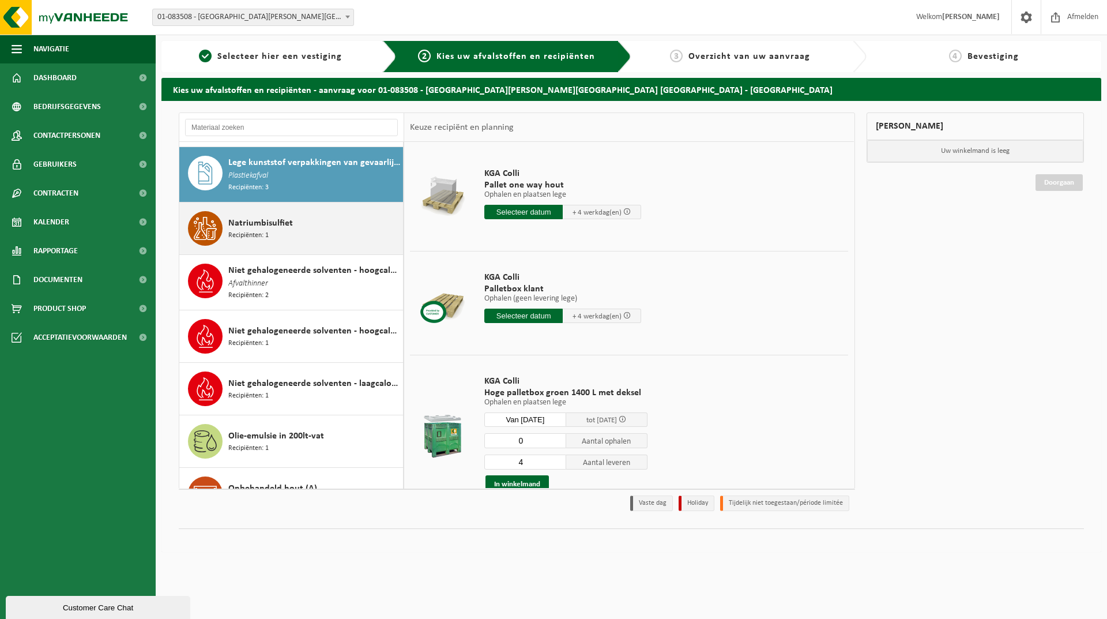
scroll to position [460, 0]
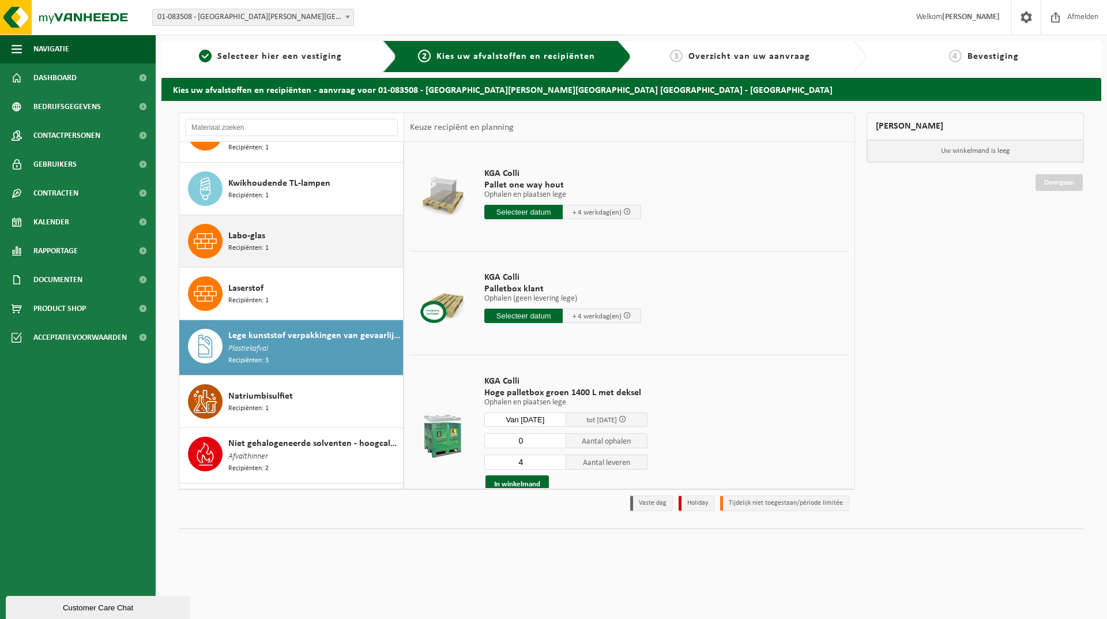
click at [267, 243] on span "Recipiënten: 1" at bounding box center [248, 248] width 40 height 11
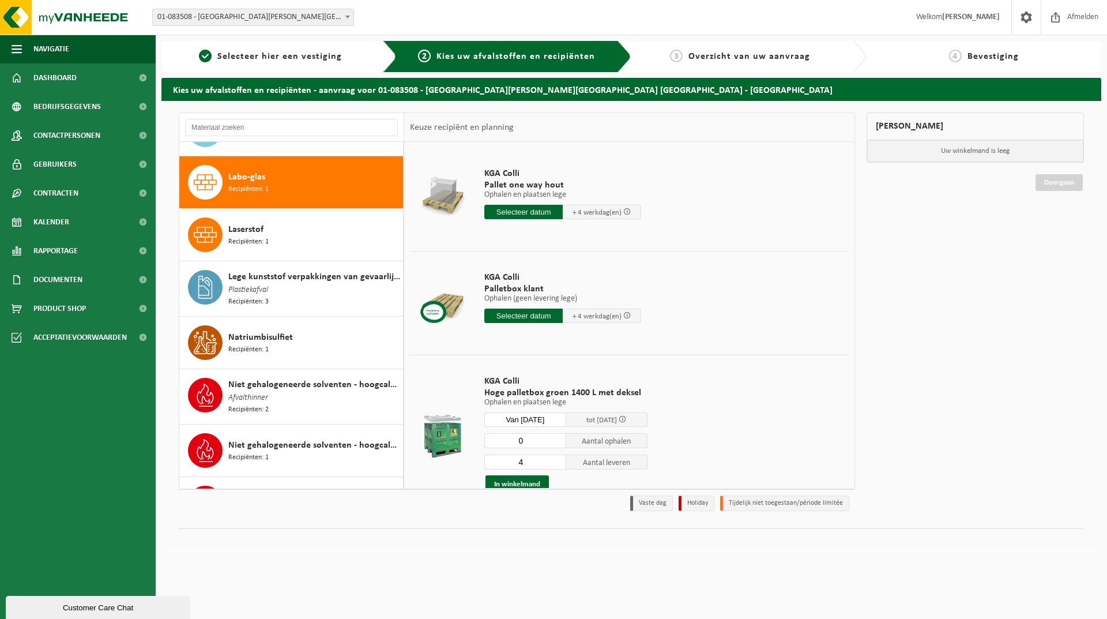
scroll to position [528, 0]
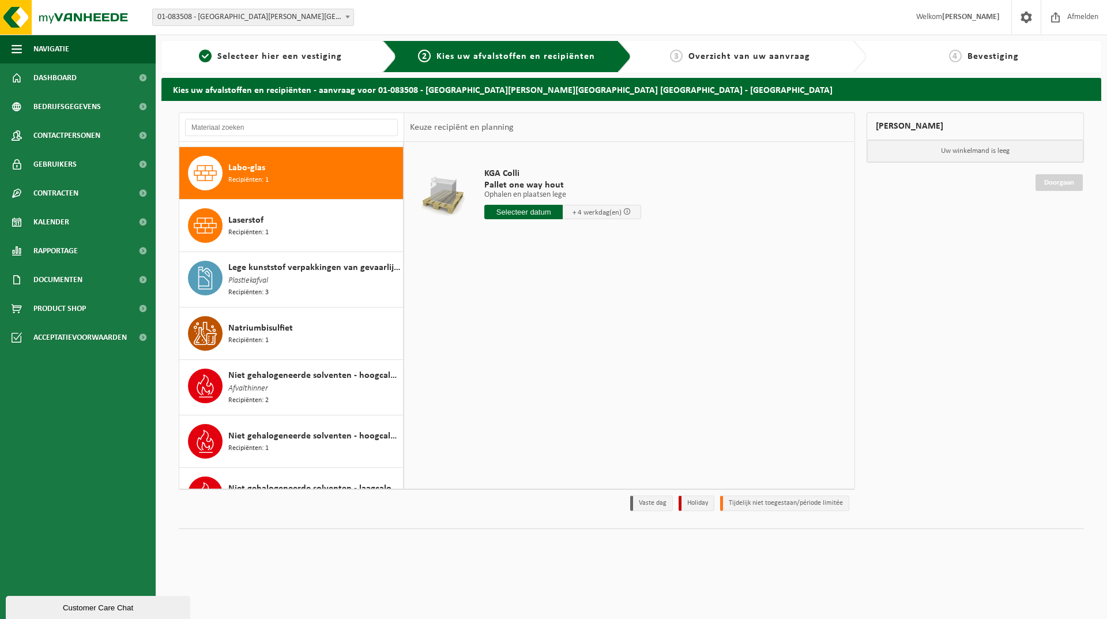
drag, startPoint x: 406, startPoint y: 330, endPoint x: 404, endPoint y: 221, distance: 109.0
click at [405, 213] on div "KGA Colli Pallet one way hout Ophalen en plaatsen lege Ophalen en plaatsen lege…" at bounding box center [629, 315] width 450 height 346
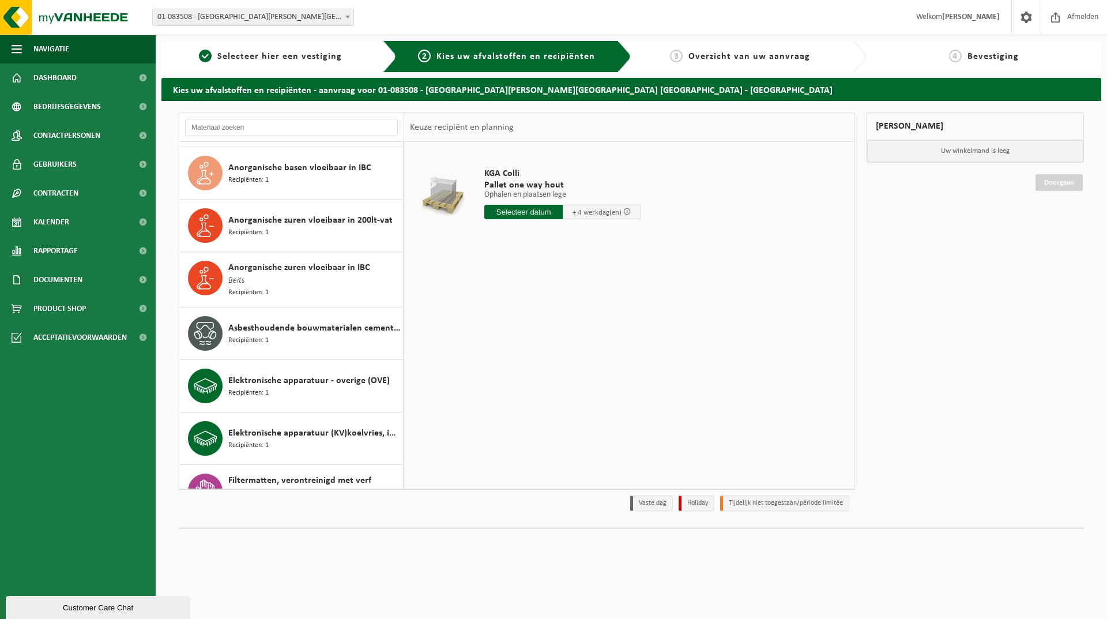
scroll to position [0, 0]
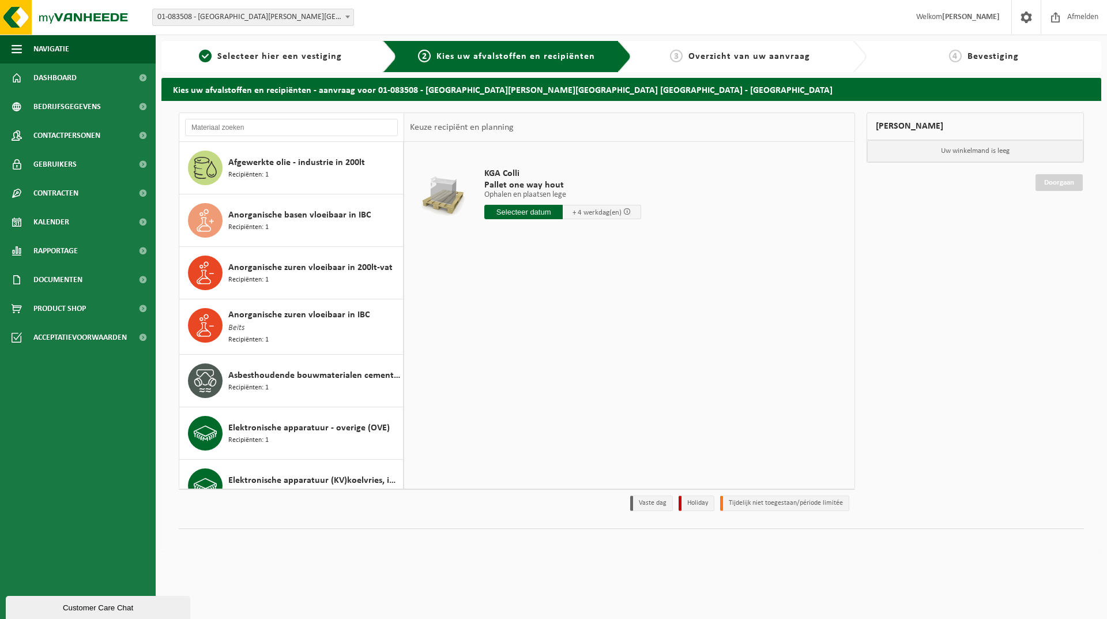
click at [633, 359] on div "KGA Colli Pallet one way hout Ophalen en plaatsen lege Ophalen en plaatsen lege…" at bounding box center [629, 315] width 450 height 346
click at [515, 209] on input "text" at bounding box center [523, 212] width 78 height 14
click at [533, 338] on div "24" at bounding box center [535, 332] width 20 height 18
type input "Van 2025-09-24"
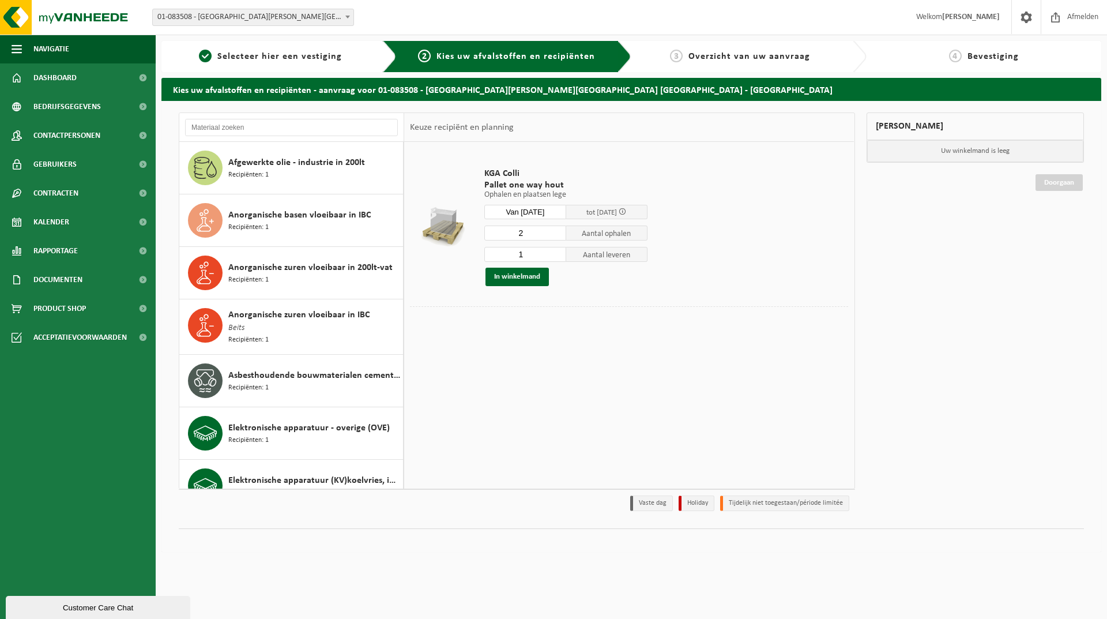
click at [553, 230] on input "2" at bounding box center [525, 232] width 82 height 15
click at [557, 236] on input "1" at bounding box center [525, 232] width 82 height 15
click at [557, 236] on input "0" at bounding box center [525, 232] width 82 height 15
click at [556, 231] on input "1" at bounding box center [525, 232] width 82 height 15
type input "0"
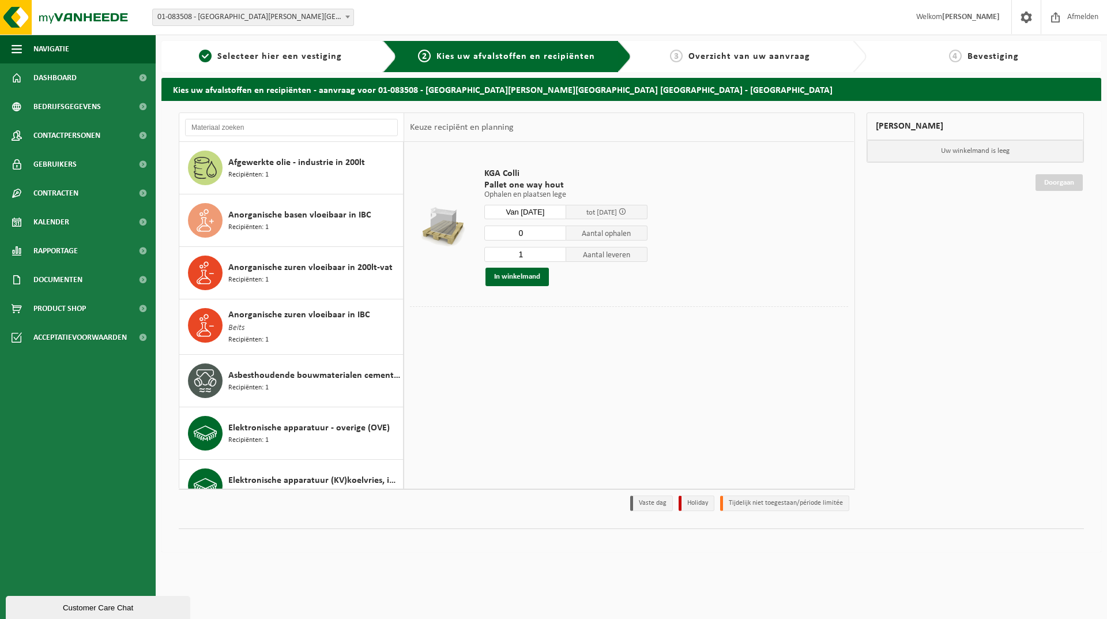
click at [557, 235] on input "0" at bounding box center [525, 232] width 82 height 15
click at [526, 273] on button "In winkelmand" at bounding box center [516, 277] width 63 height 18
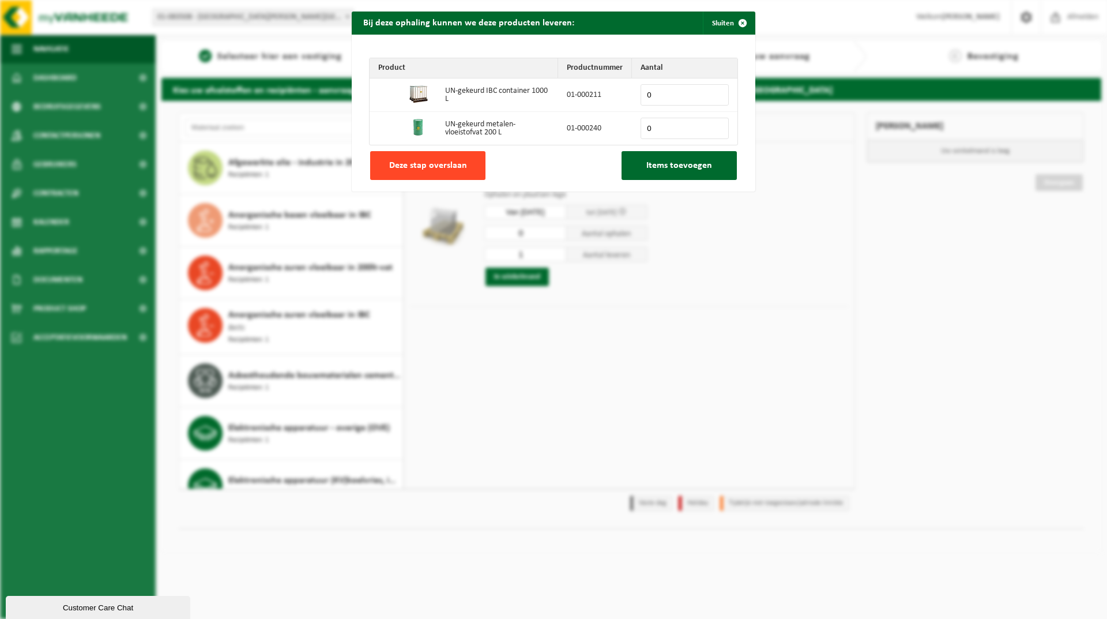
click at [400, 167] on span "Deze stap overslaan" at bounding box center [428, 165] width 78 height 9
click at [737, 15] on span "button" at bounding box center [742, 23] width 23 height 23
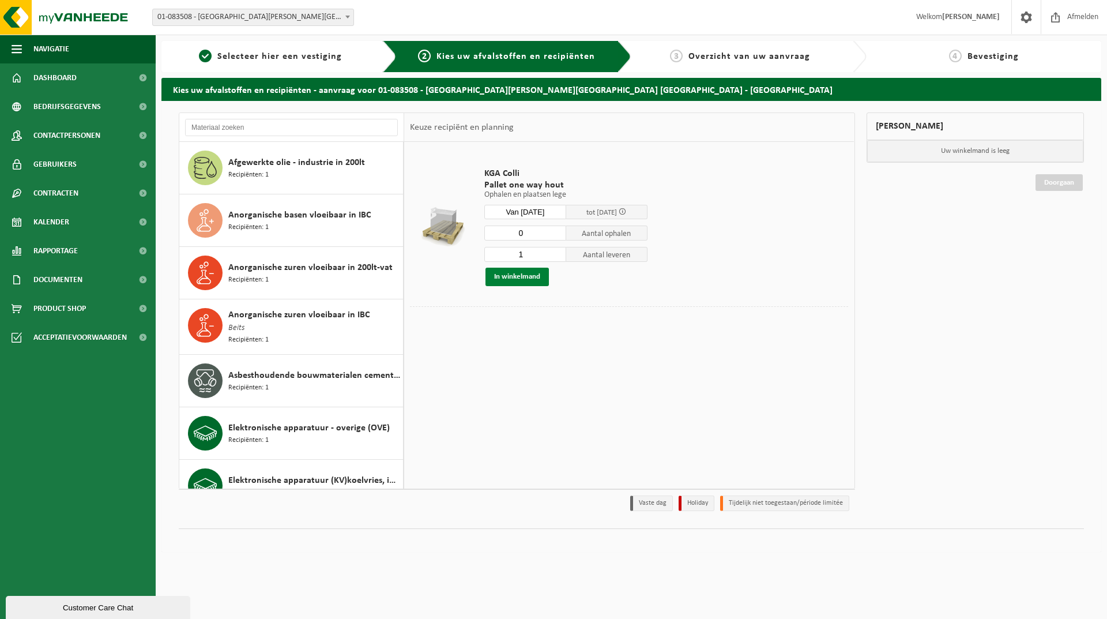
click at [510, 274] on button "In winkelmand" at bounding box center [516, 277] width 63 height 18
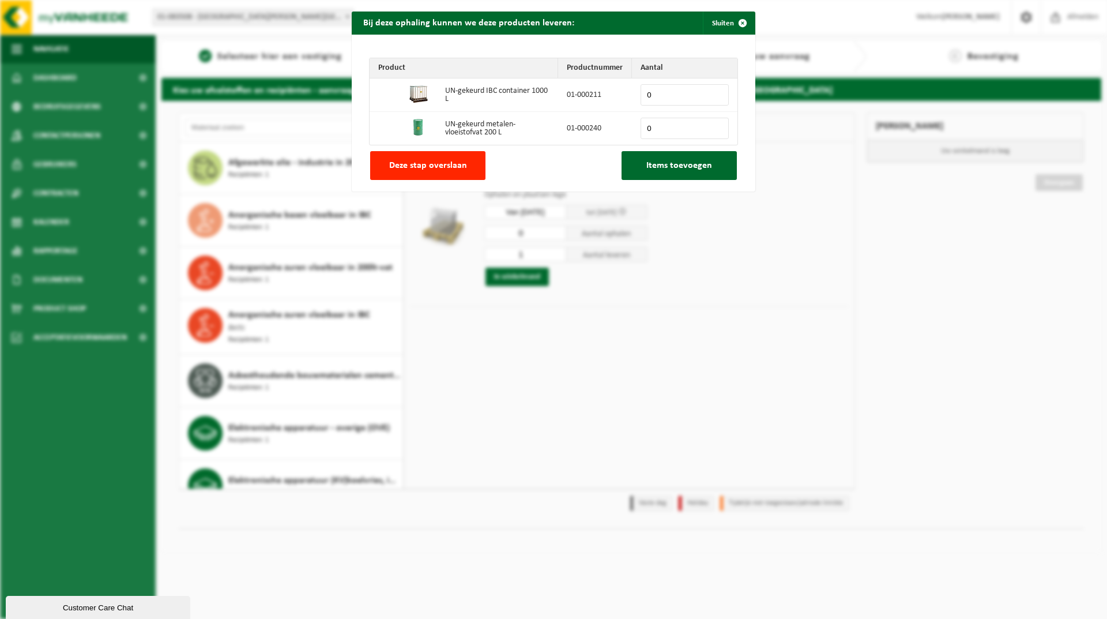
click at [658, 130] on input "0" at bounding box center [685, 128] width 88 height 21
type input "1"
click at [714, 125] on input "1" at bounding box center [685, 128] width 88 height 21
click at [651, 165] on span "Items toevoegen" at bounding box center [679, 165] width 66 height 9
click at [731, 22] on span "button" at bounding box center [742, 23] width 23 height 23
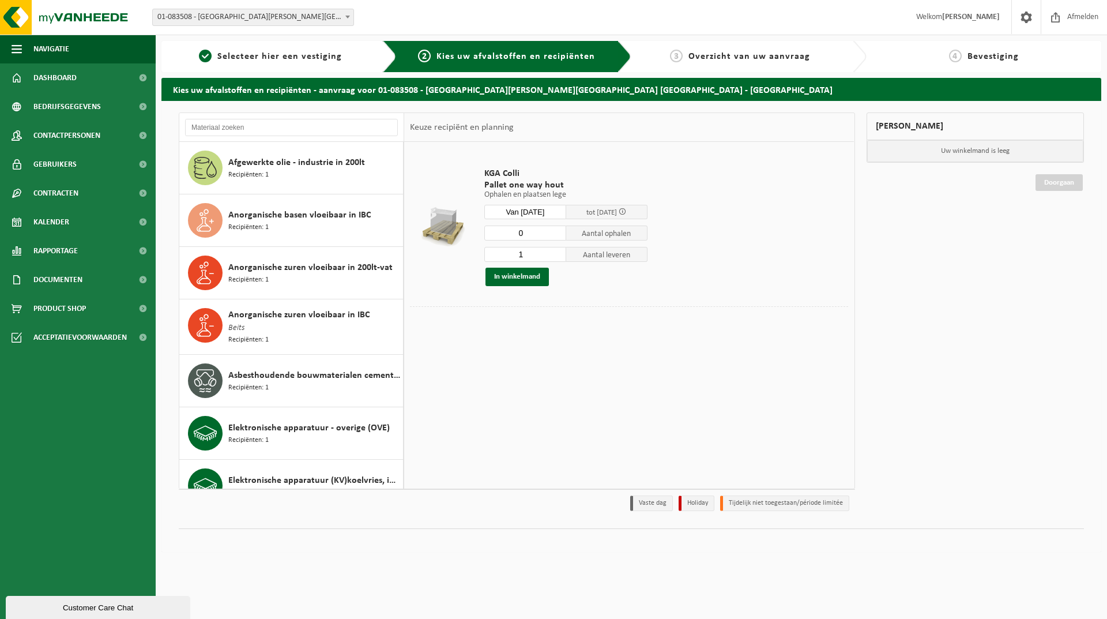
click at [711, 381] on div "KGA Colli Pallet one way hout Ophalen en plaatsen lege Ophalen en plaatsen lege…" at bounding box center [629, 315] width 450 height 346
click at [996, 297] on div "Mijn winkelmand Uw winkelmand is leeg Doorgaan" at bounding box center [975, 314] width 229 height 404
click at [524, 280] on button "In winkelmand" at bounding box center [516, 277] width 63 height 18
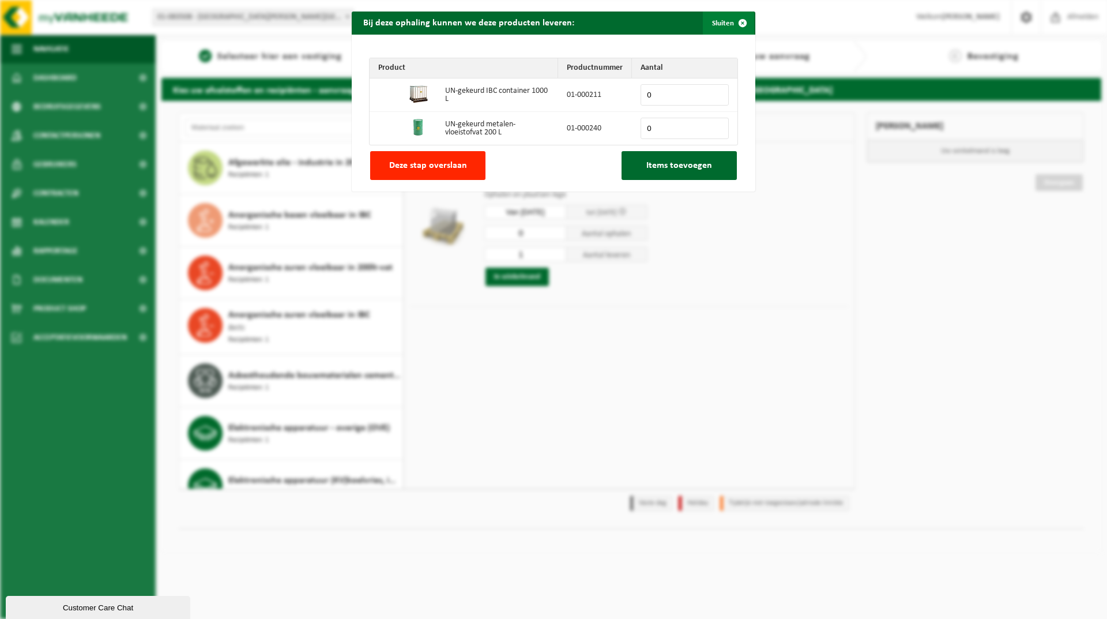
click at [719, 18] on button "Sluiten" at bounding box center [728, 23] width 51 height 23
